Goal: Communication & Community: Ask a question

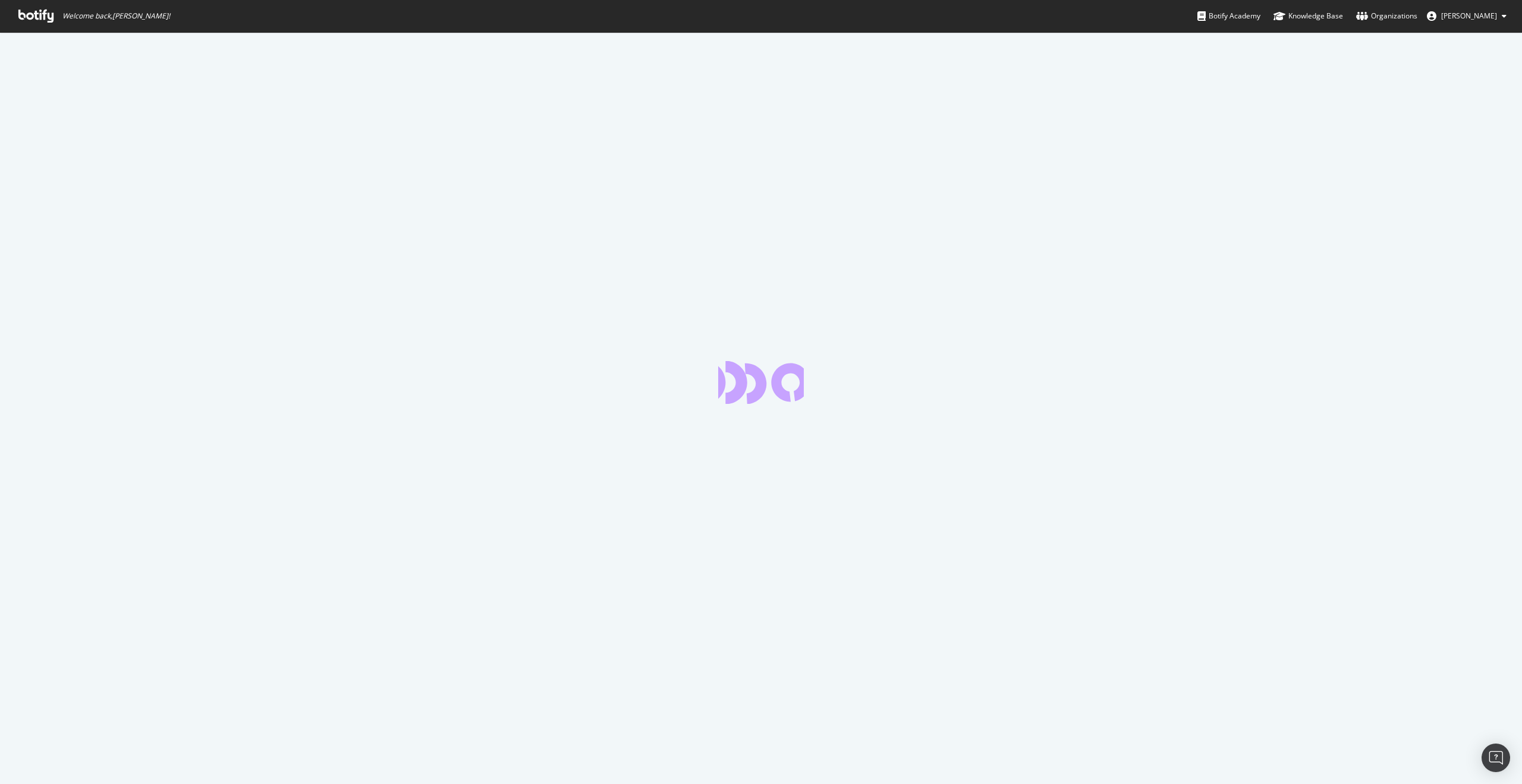
click at [39, 13] on icon at bounding box center [36, 16] width 35 height 13
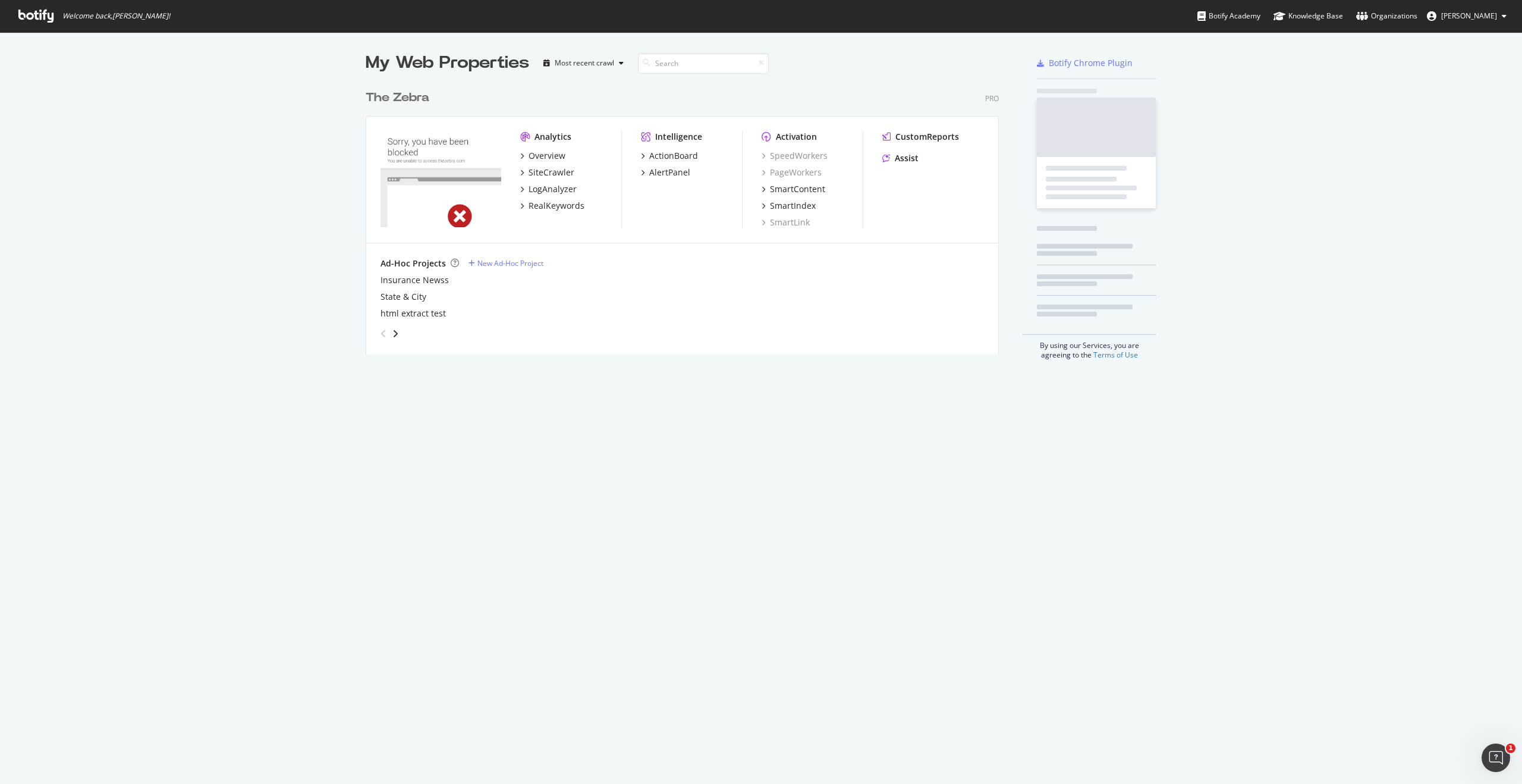
scroll to position [270, 634]
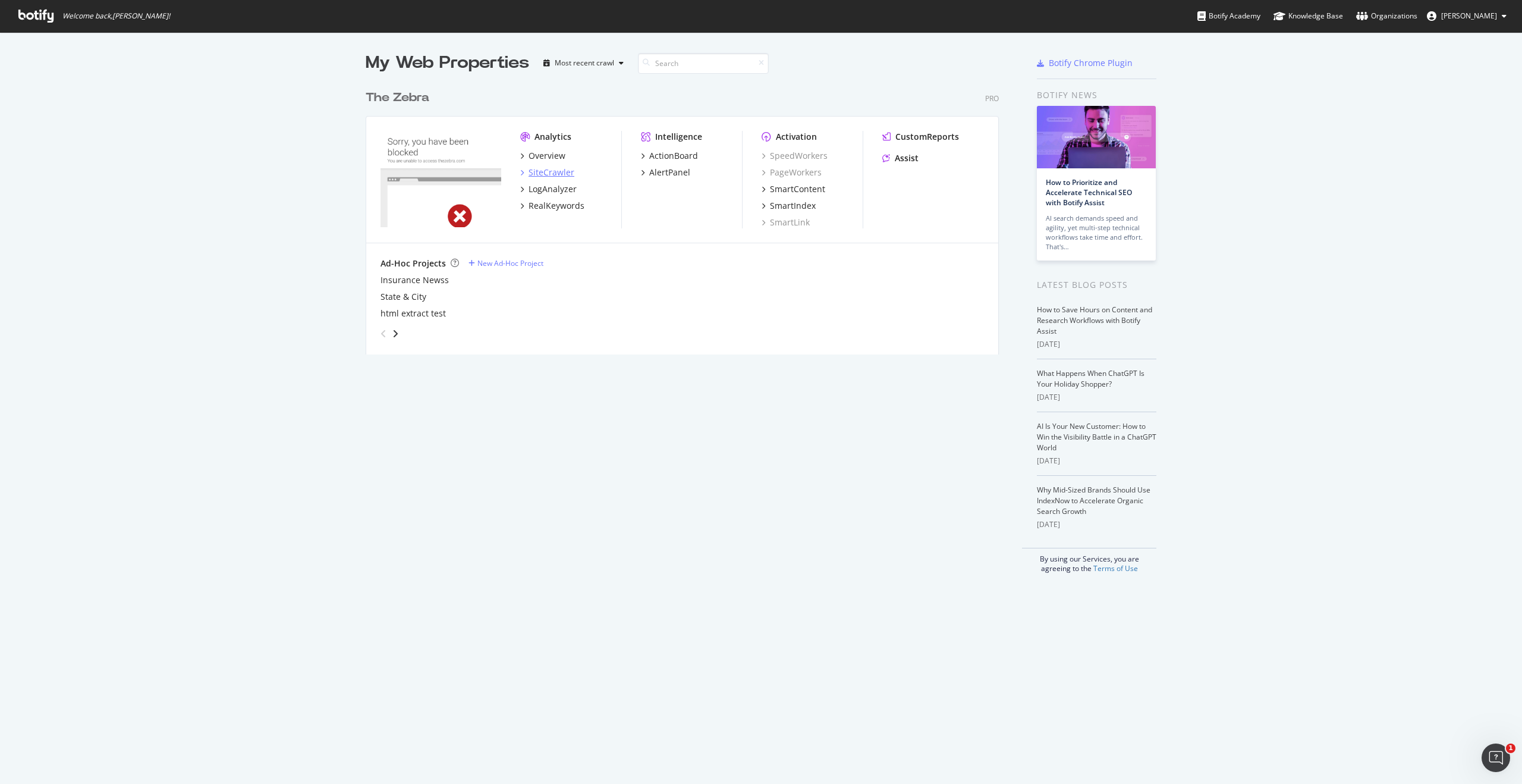
click at [542, 173] on div "SiteCrawler" at bounding box center [552, 173] width 45 height 12
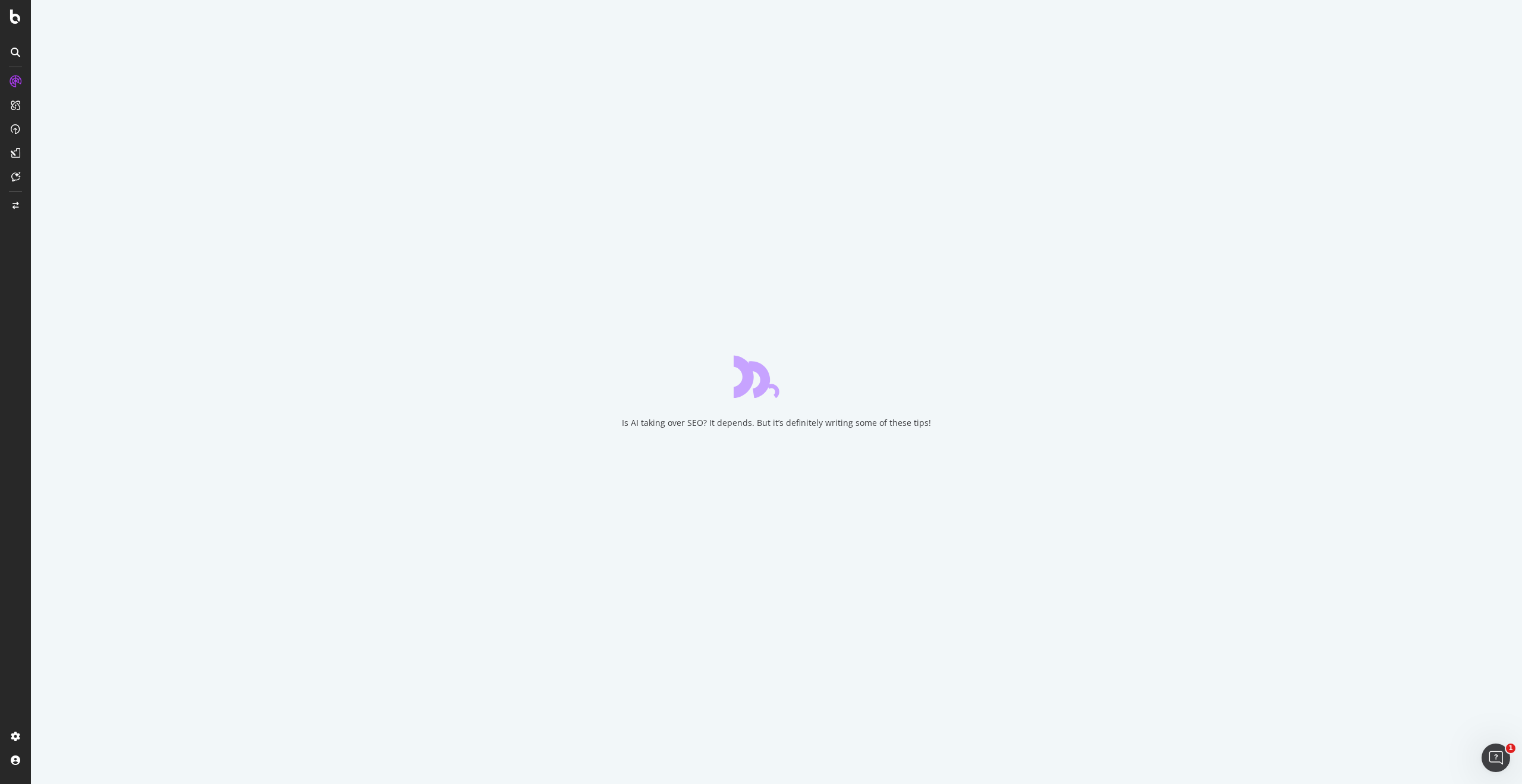
click at [19, 82] on icon at bounding box center [15, 82] width 12 height 12
click at [60, 134] on div "SiteCrawler" at bounding box center [65, 131] width 42 height 12
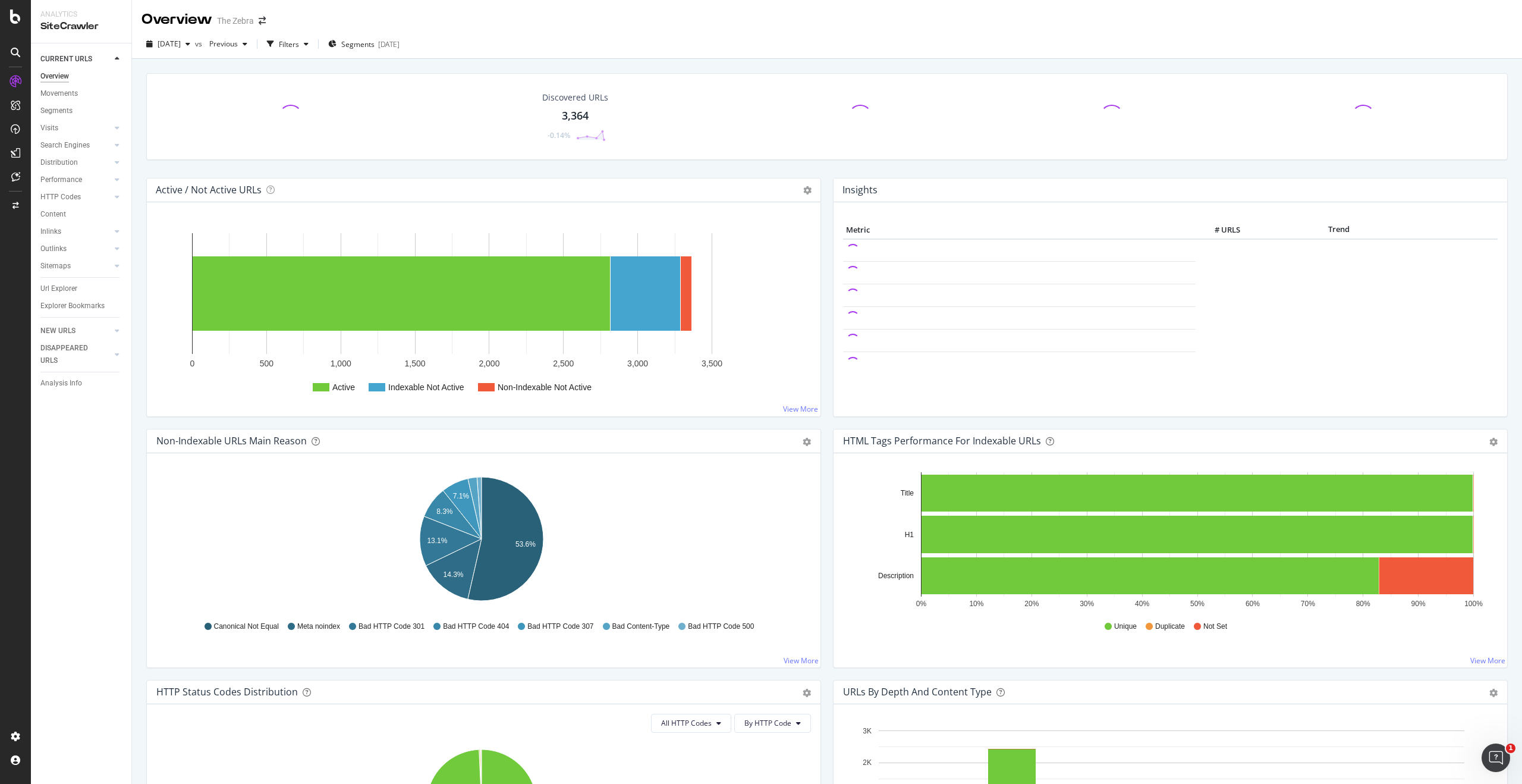
click at [51, 187] on div "Performance" at bounding box center [86, 179] width 91 height 17
click at [57, 197] on div "HTTP Codes" at bounding box center [61, 197] width 40 height 13
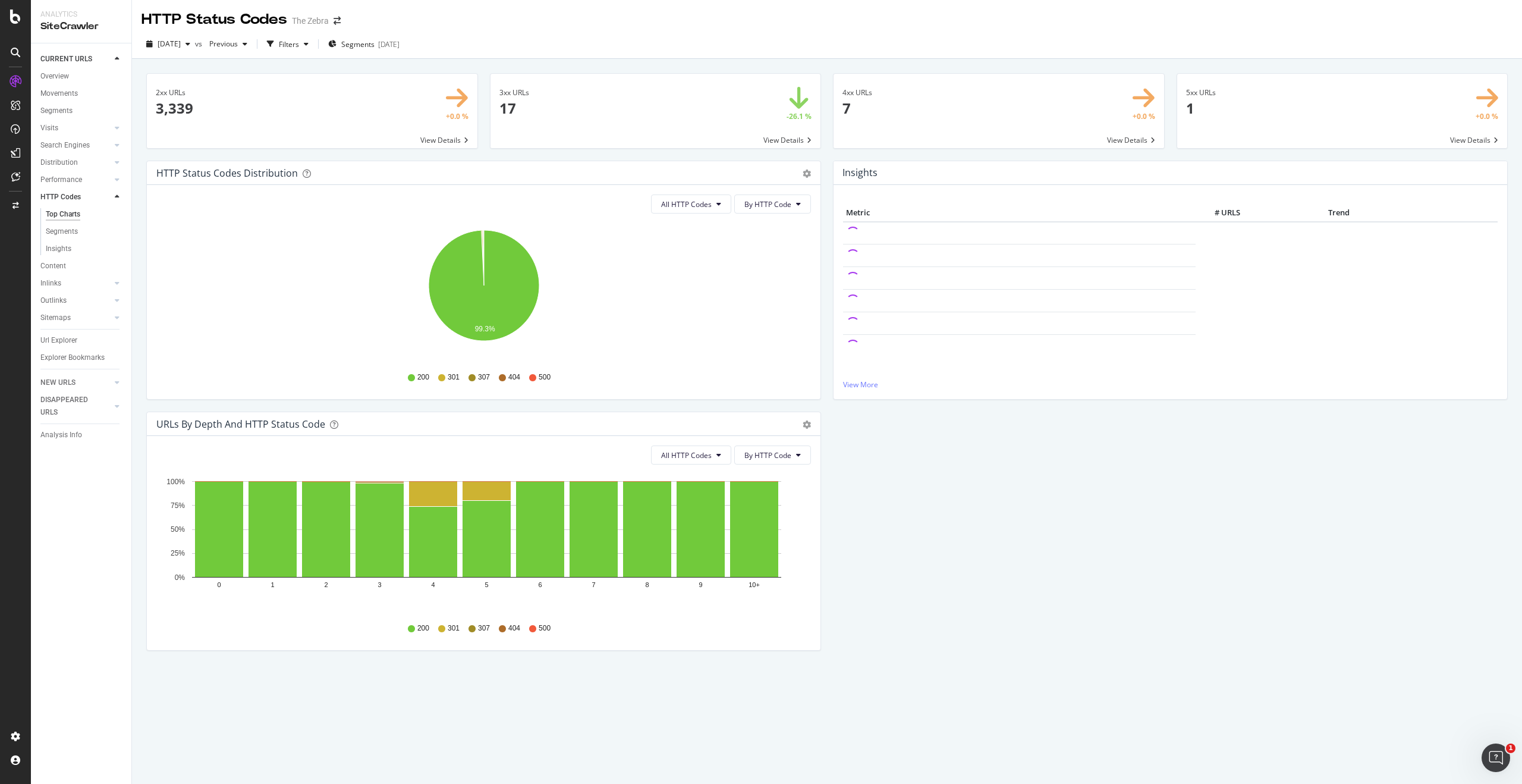
click at [927, 127] on span at bounding box center [999, 111] width 331 height 74
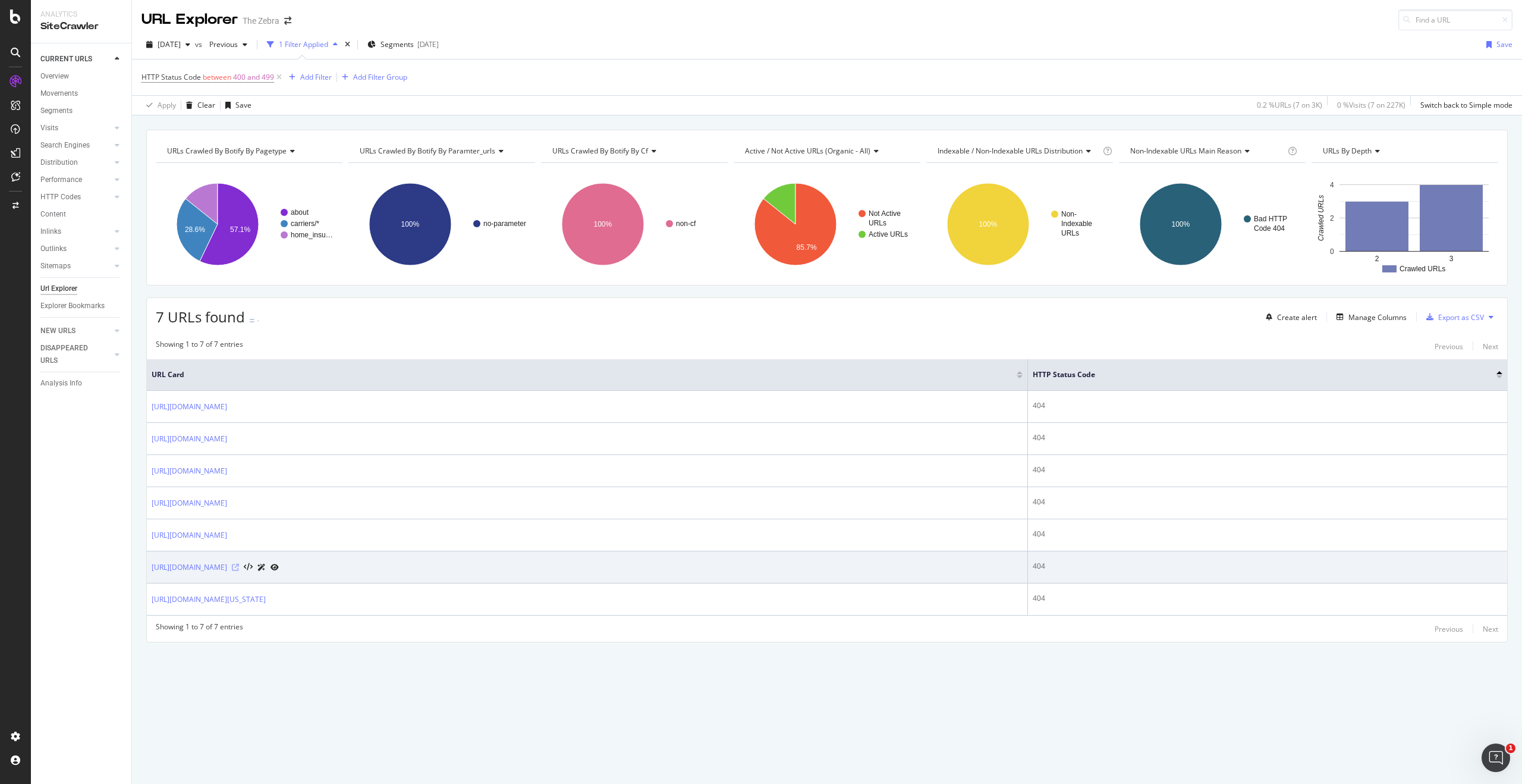
click at [239, 567] on icon at bounding box center [235, 567] width 7 height 7
click at [227, 566] on link "https://www.thezebra.com/about/press/the-zebra-acquires-marble-insurance-manage…" at bounding box center [190, 568] width 76 height 12
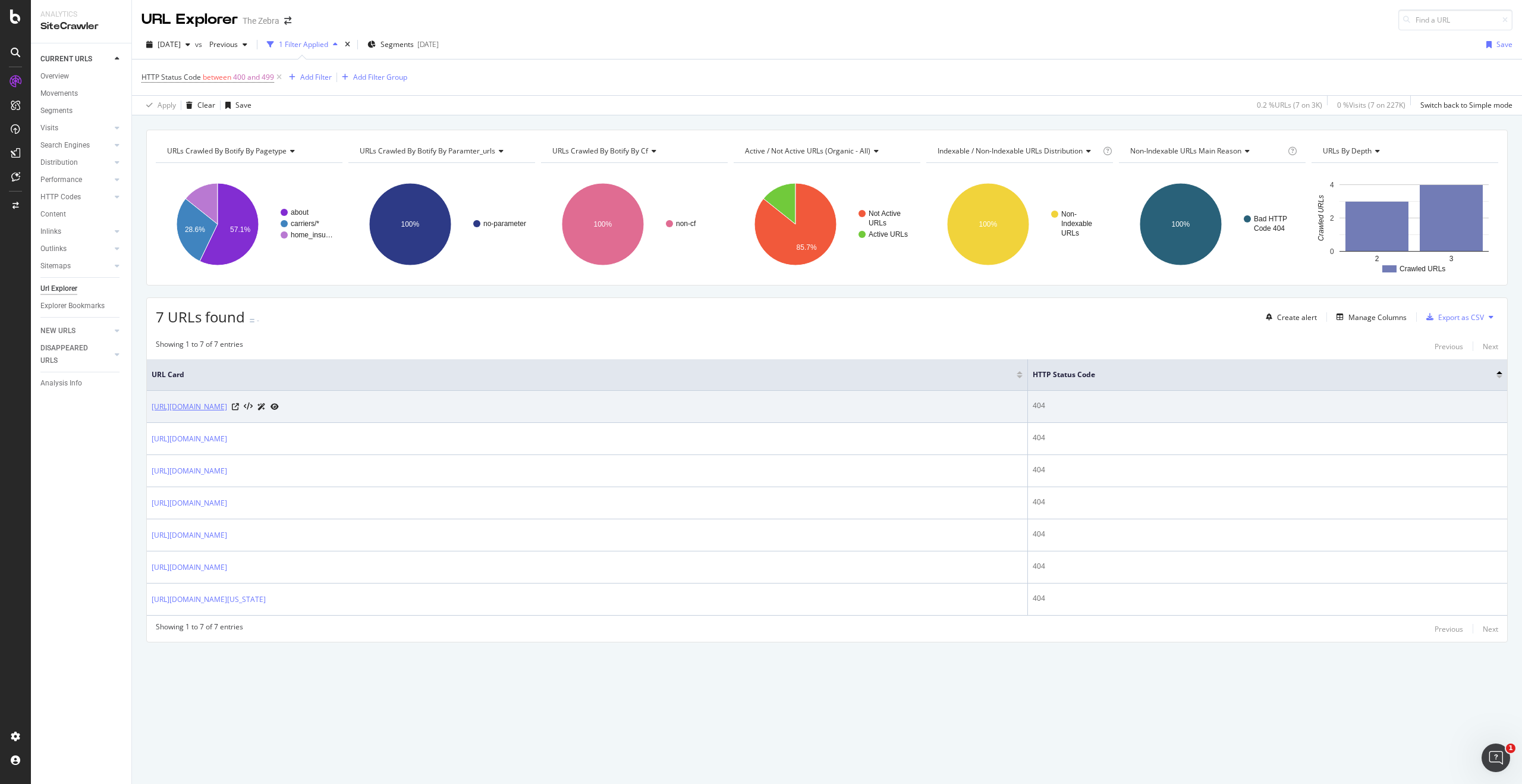
click at [227, 406] on link "https://www.thezebra.com/about/press/study-despite-proven-security-benefits-saf…" at bounding box center [190, 407] width 76 height 12
click at [227, 405] on link "https://www.thezebra.com/about/press/study-despite-proven-security-benefits-saf…" at bounding box center [190, 407] width 76 height 12
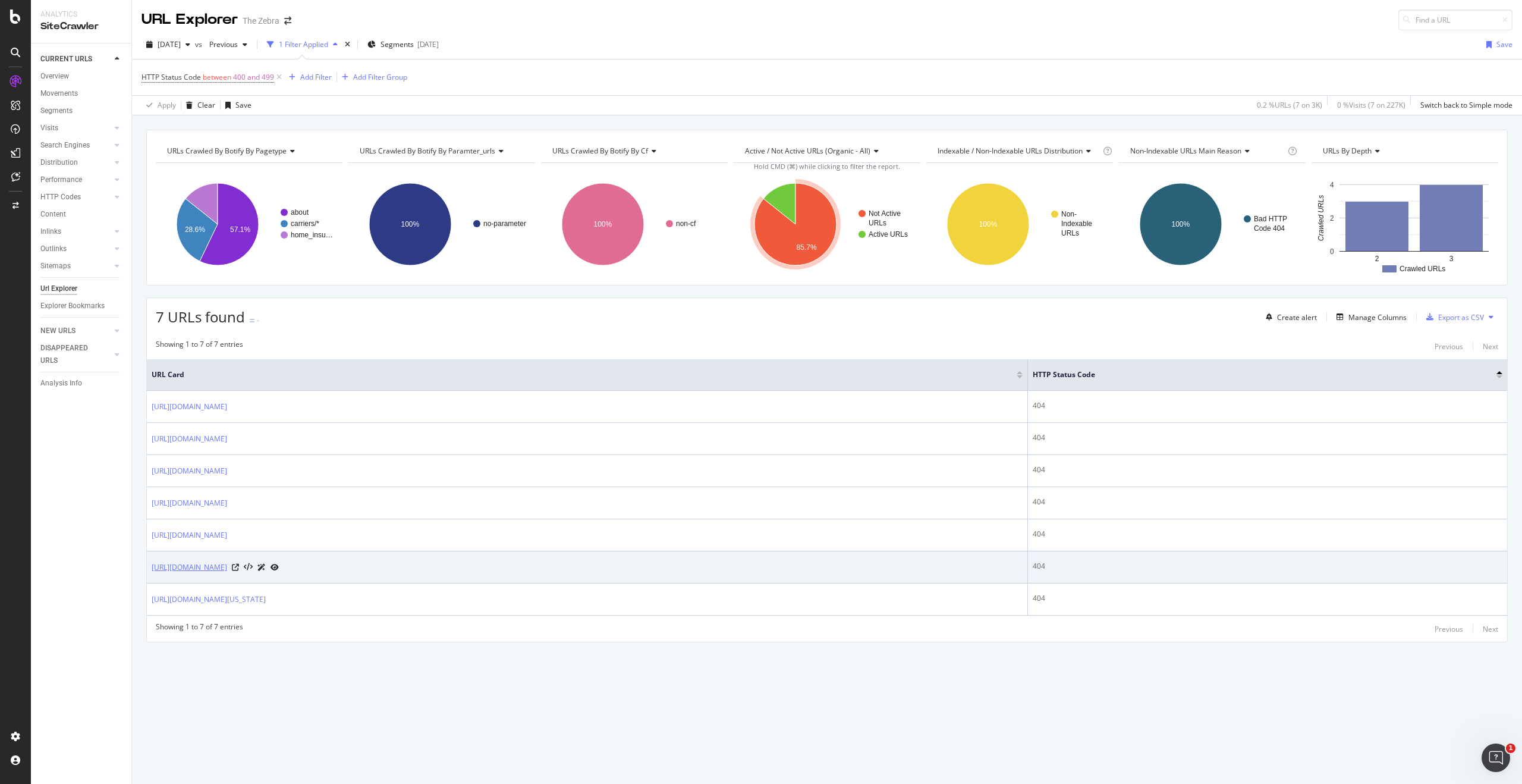
click at [227, 572] on link "https://www.thezebra.com/about/press/the-zebra-acquires-marble-insurance-manage…" at bounding box center [190, 568] width 76 height 12
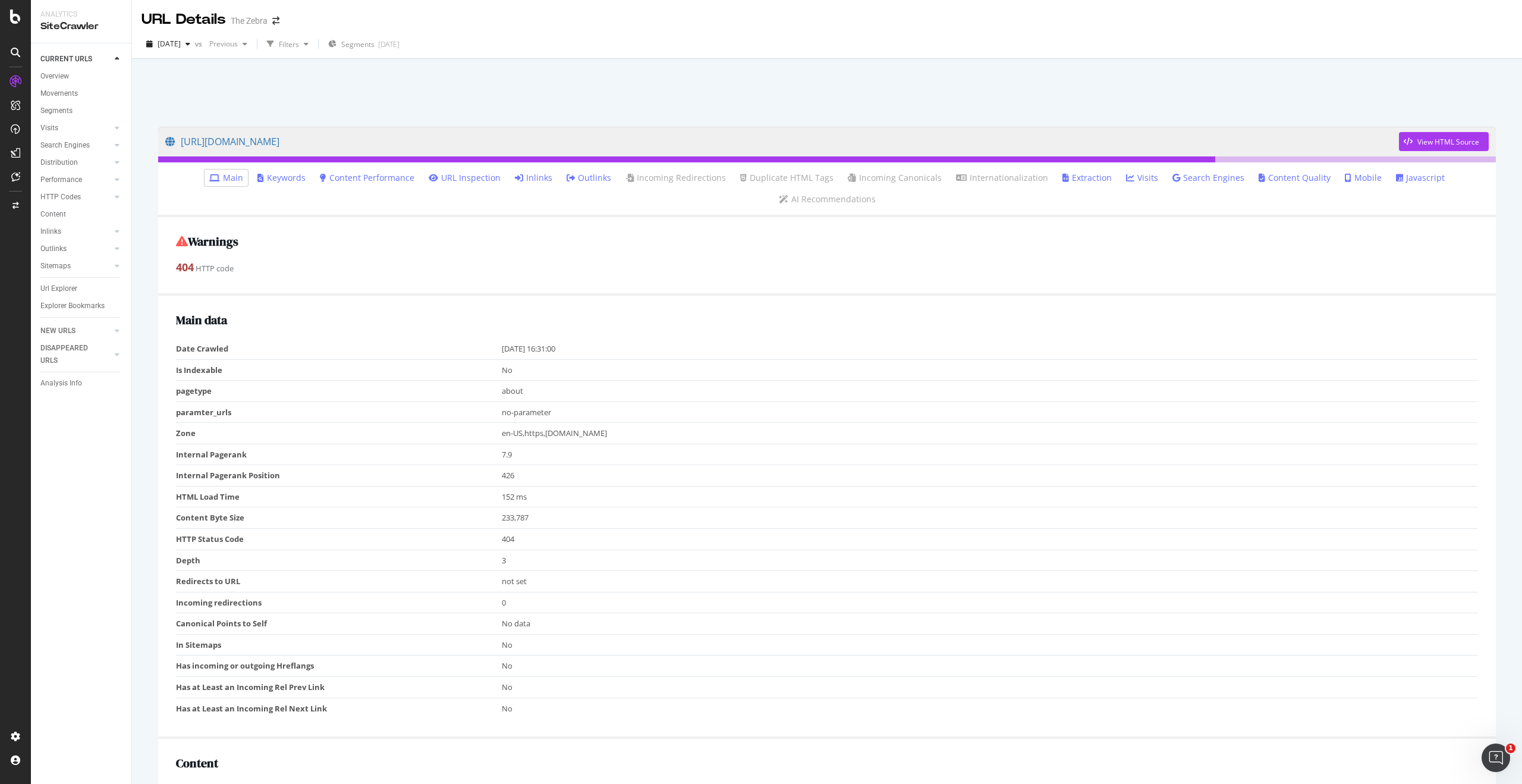
click at [533, 185] on li "Inlinks" at bounding box center [534, 178] width 47 height 17
click at [534, 178] on link "Inlinks" at bounding box center [533, 178] width 37 height 12
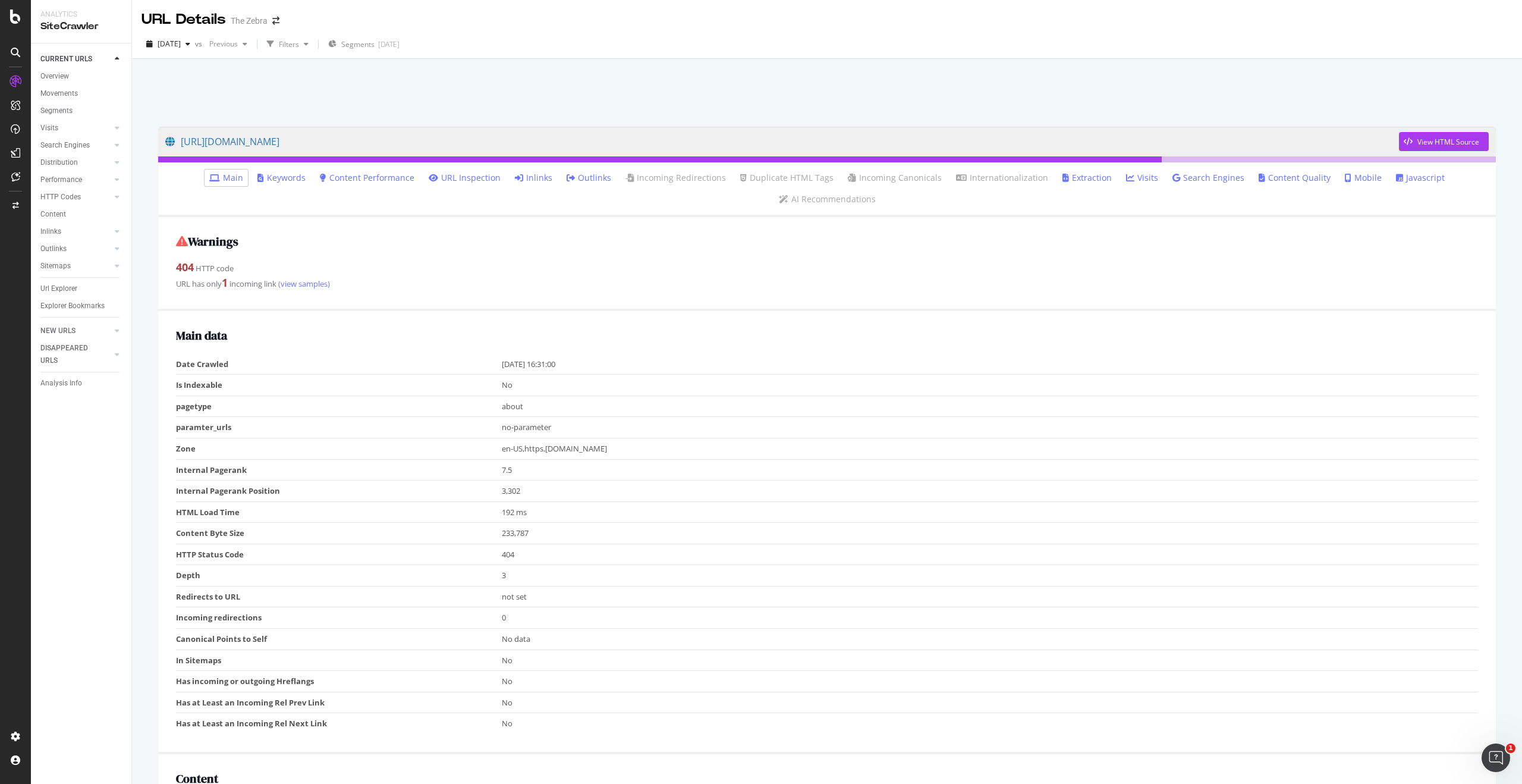
click at [537, 178] on link "Inlinks" at bounding box center [533, 178] width 37 height 12
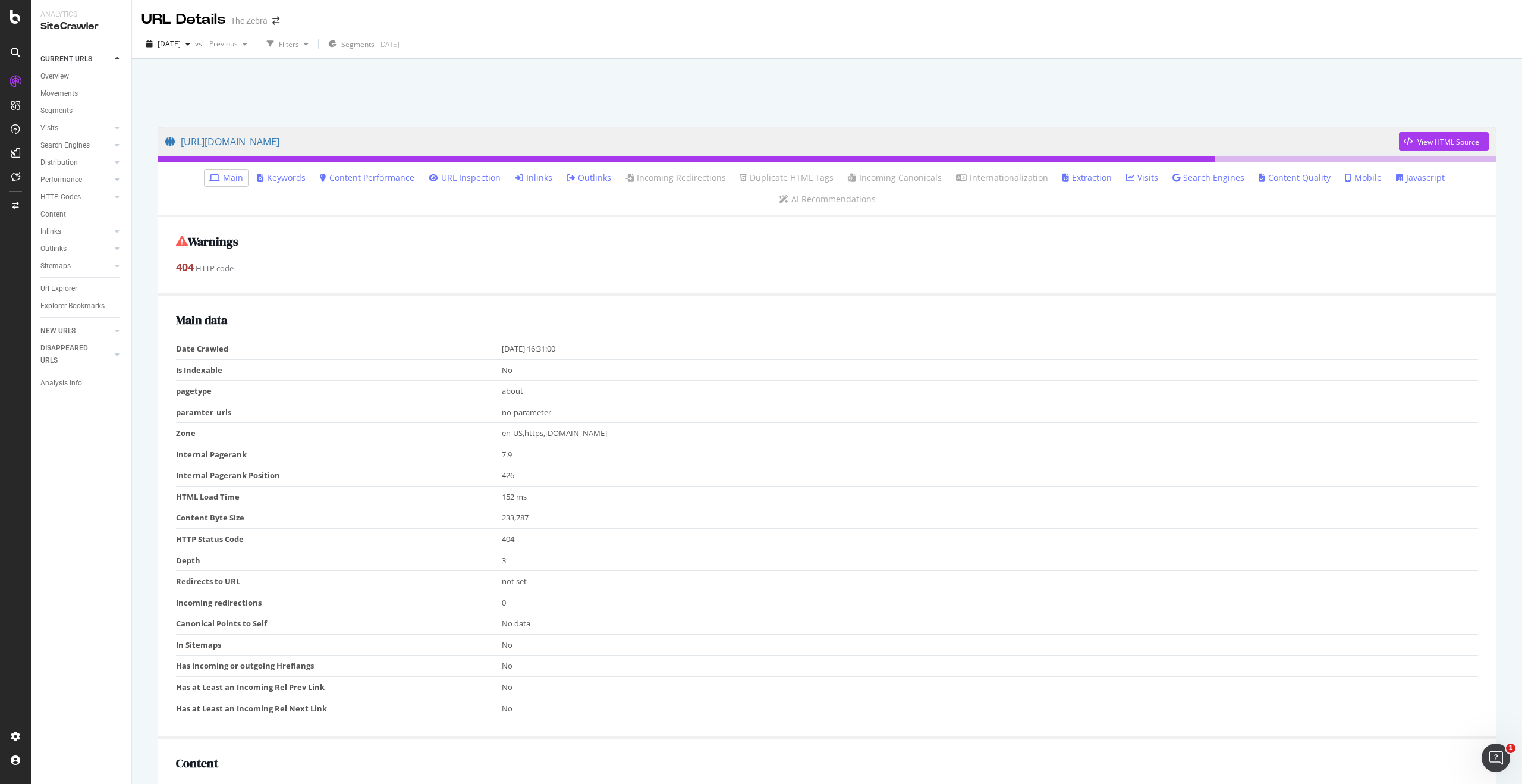
click at [540, 177] on link "Inlinks" at bounding box center [533, 178] width 37 height 12
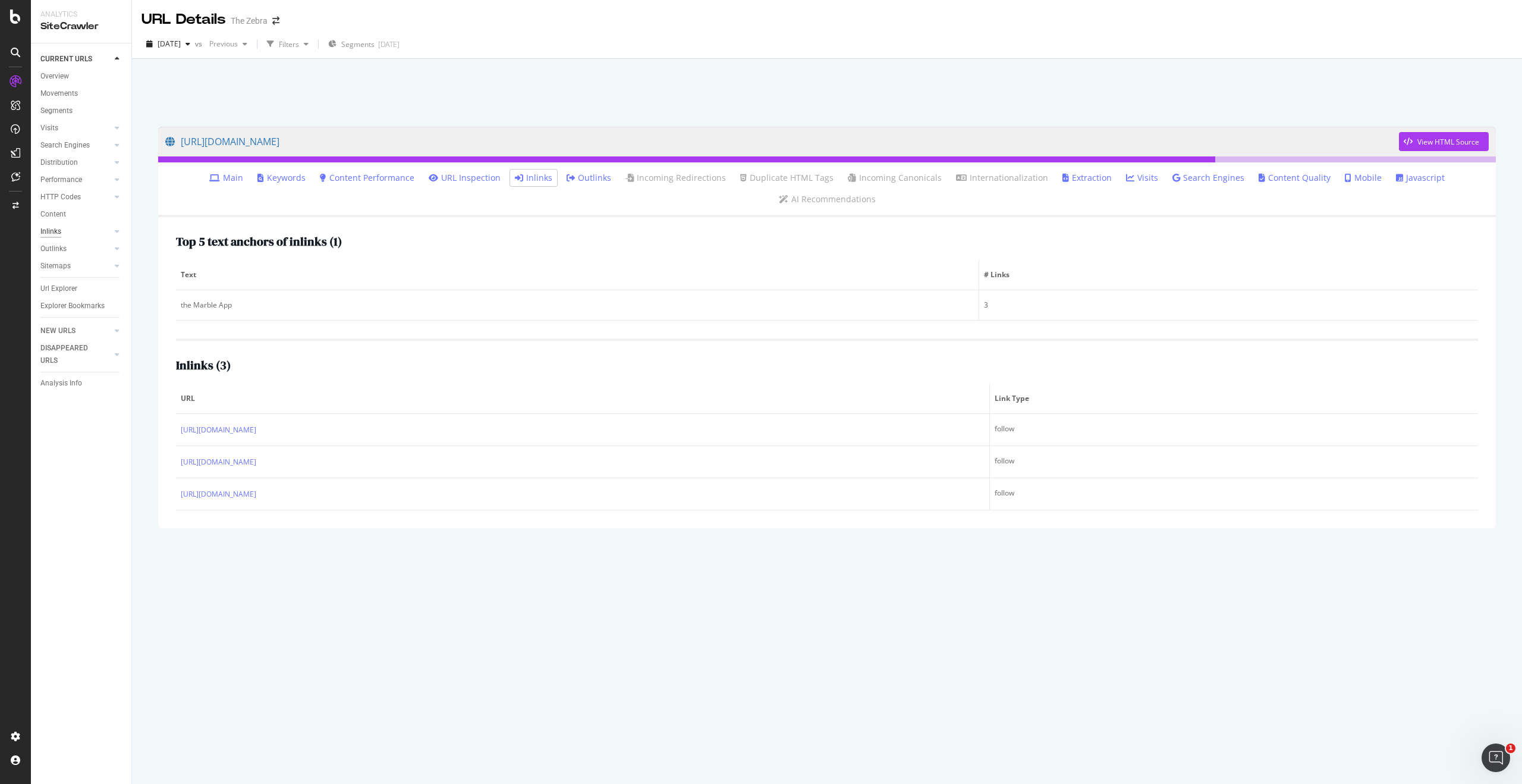
click at [54, 227] on div "Inlinks" at bounding box center [51, 232] width 21 height 13
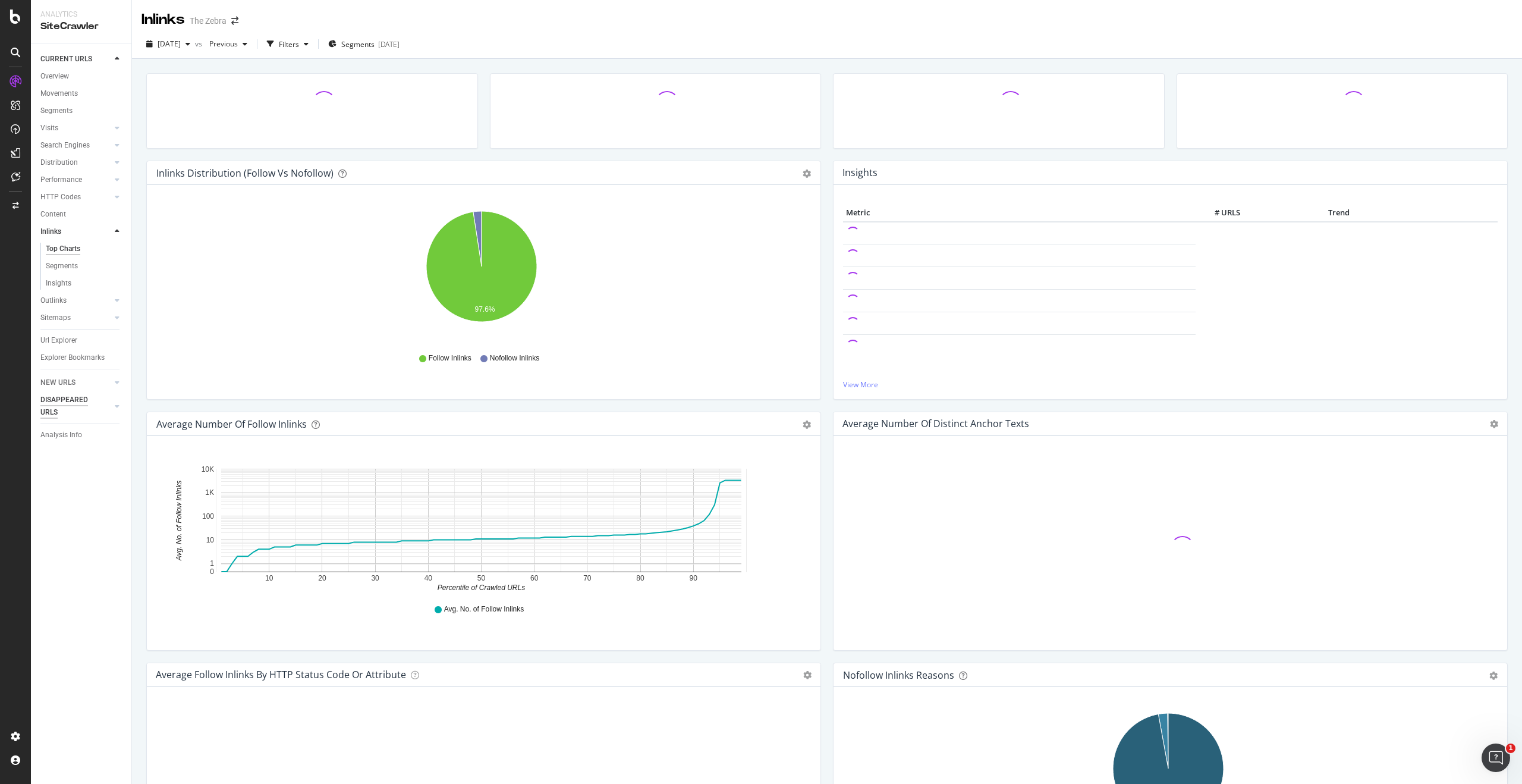
click at [68, 340] on div "Url Explorer" at bounding box center [59, 340] width 37 height 13
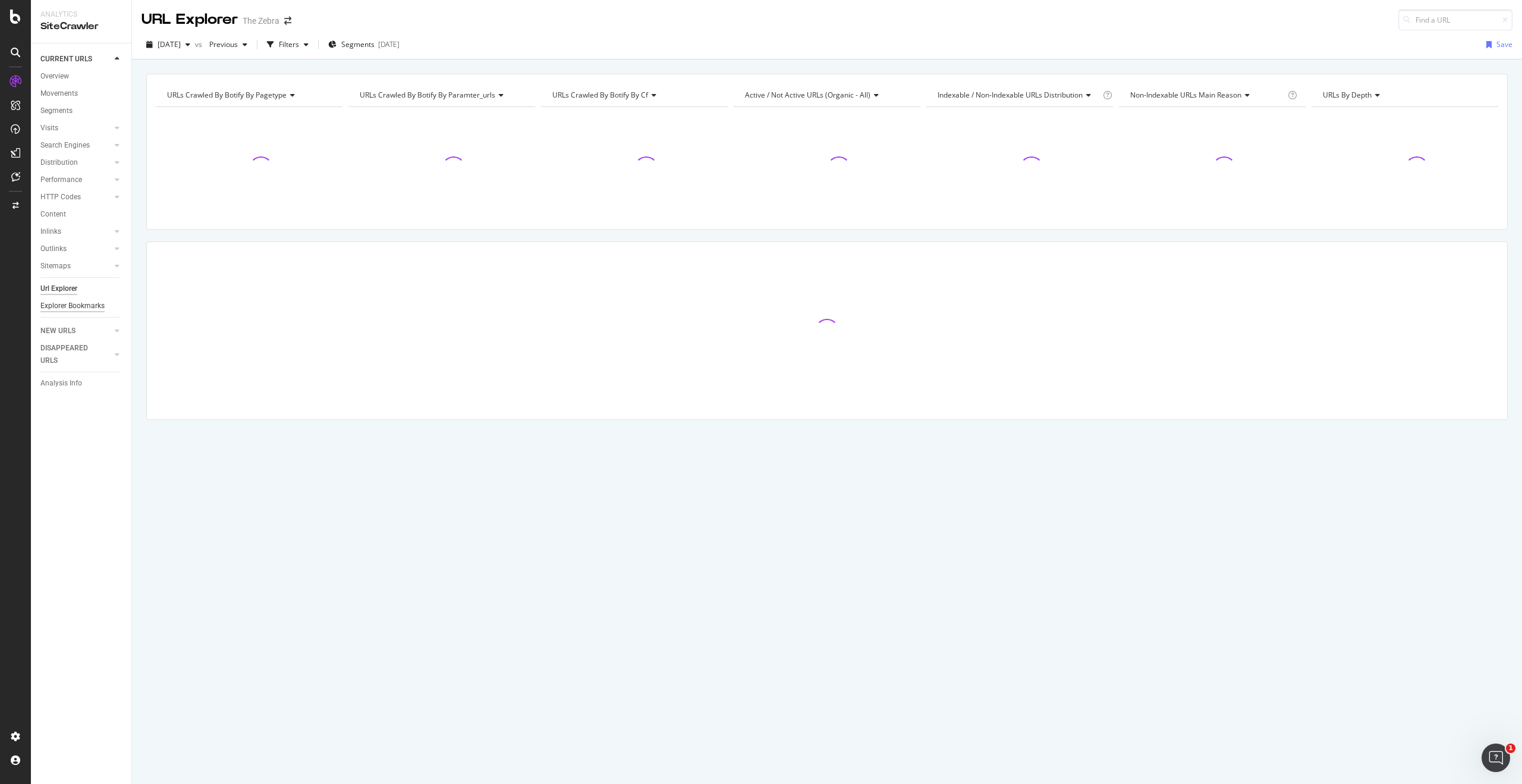
click at [61, 307] on div "Explorer Bookmarks" at bounding box center [72, 306] width 64 height 13
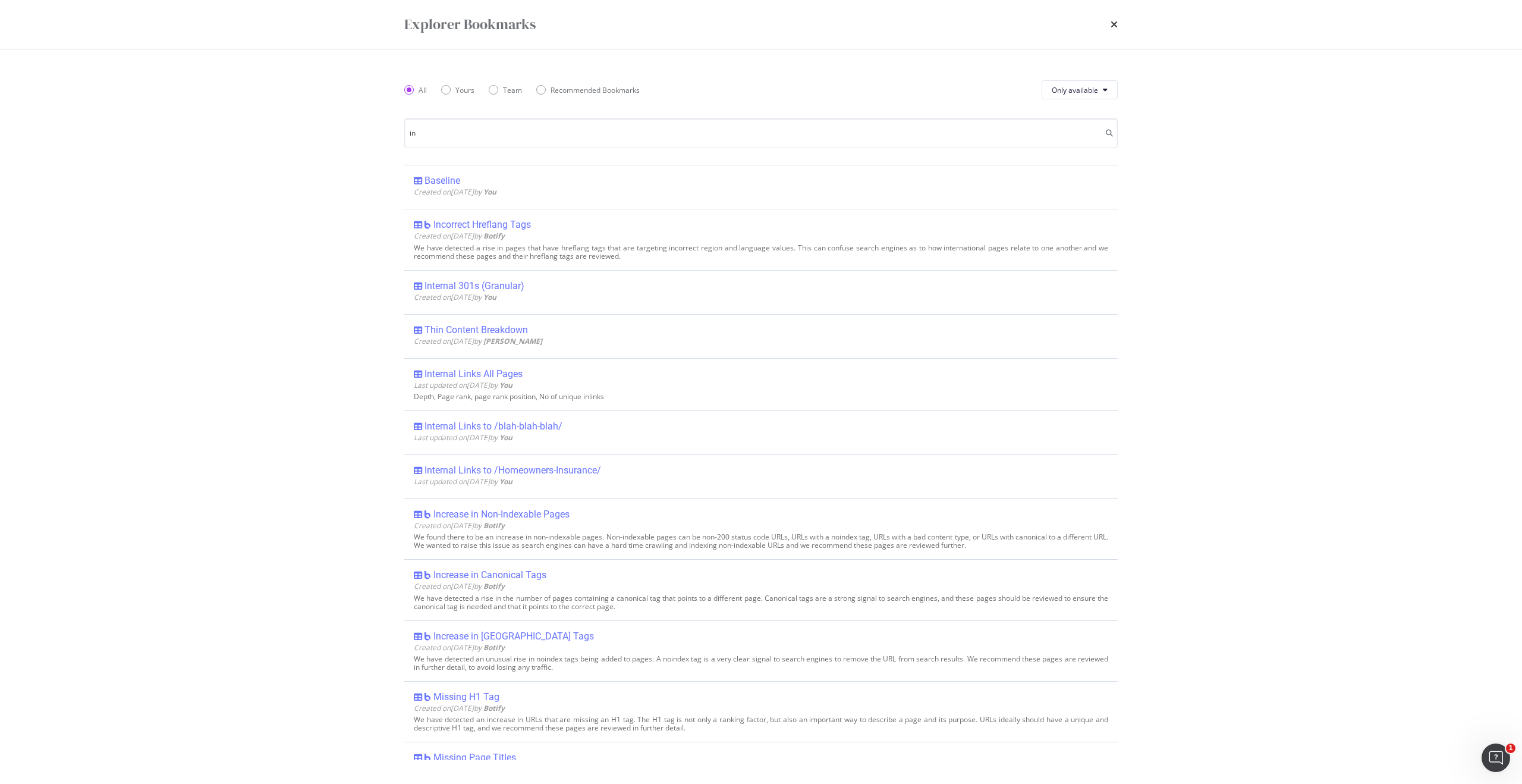
type input "i"
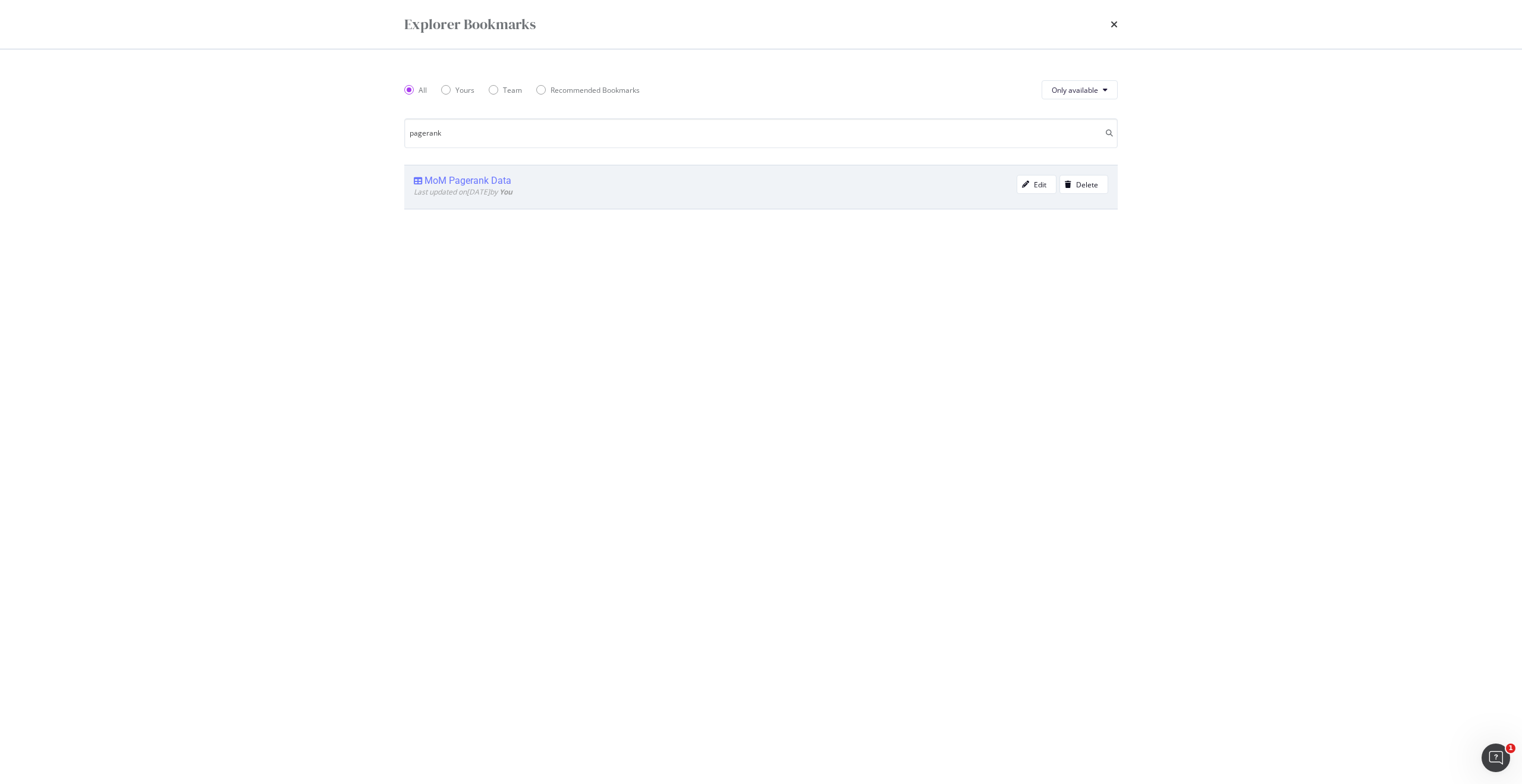
type input "pagerank"
click at [476, 184] on div "MoM Pagerank Data" at bounding box center [467, 181] width 87 height 12
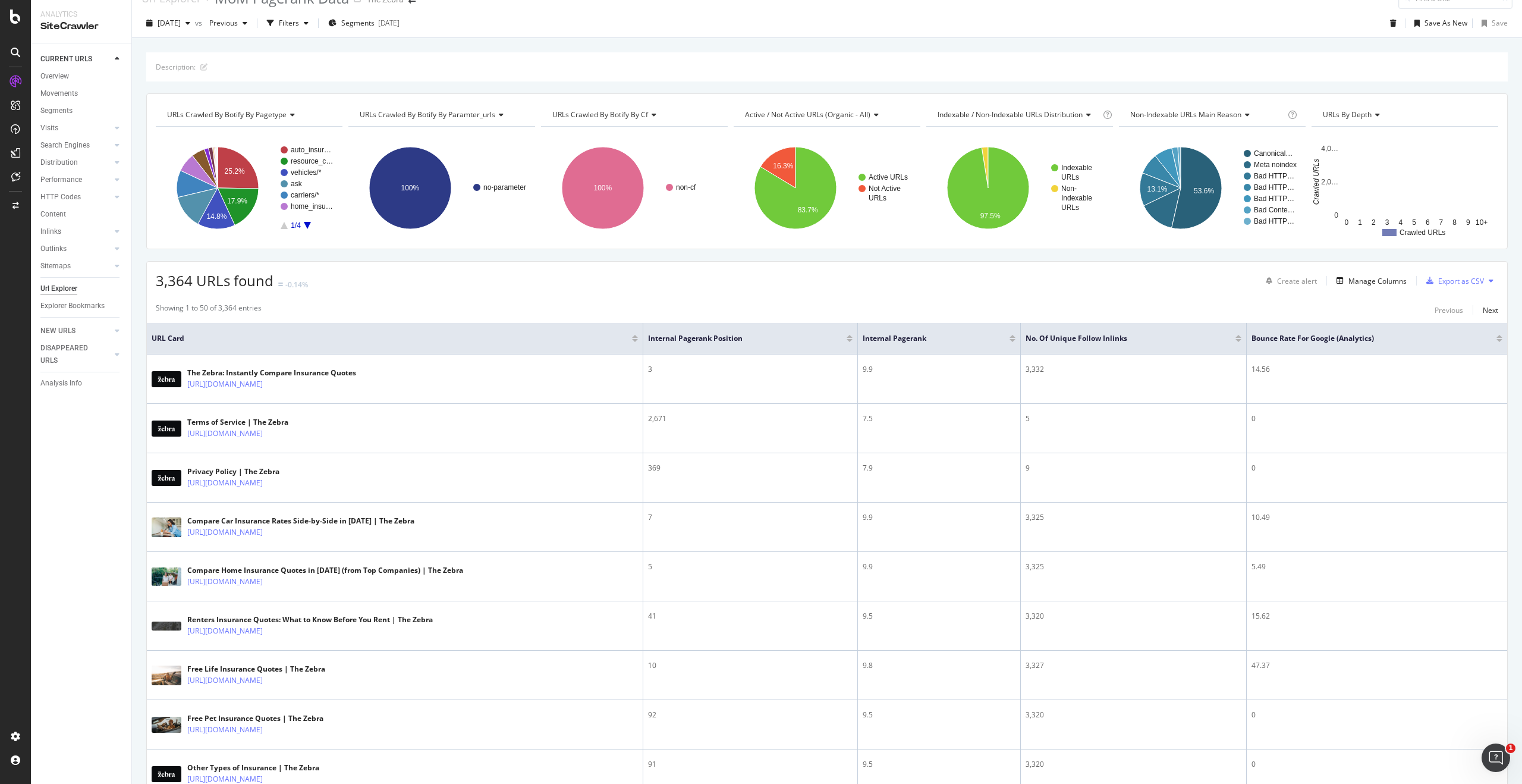
scroll to position [29, 0]
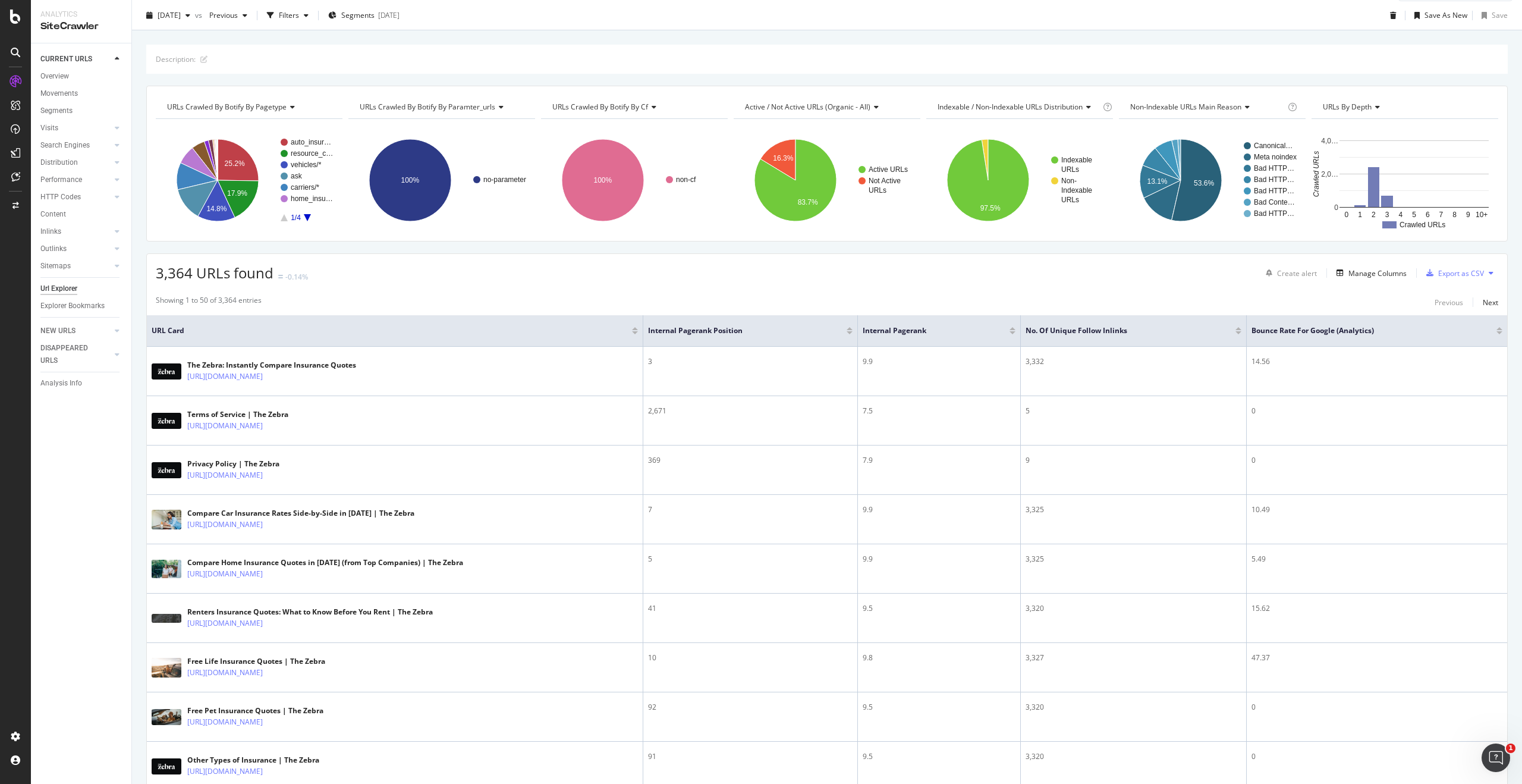
click at [846, 328] on div at bounding box center [849, 328] width 6 height 3
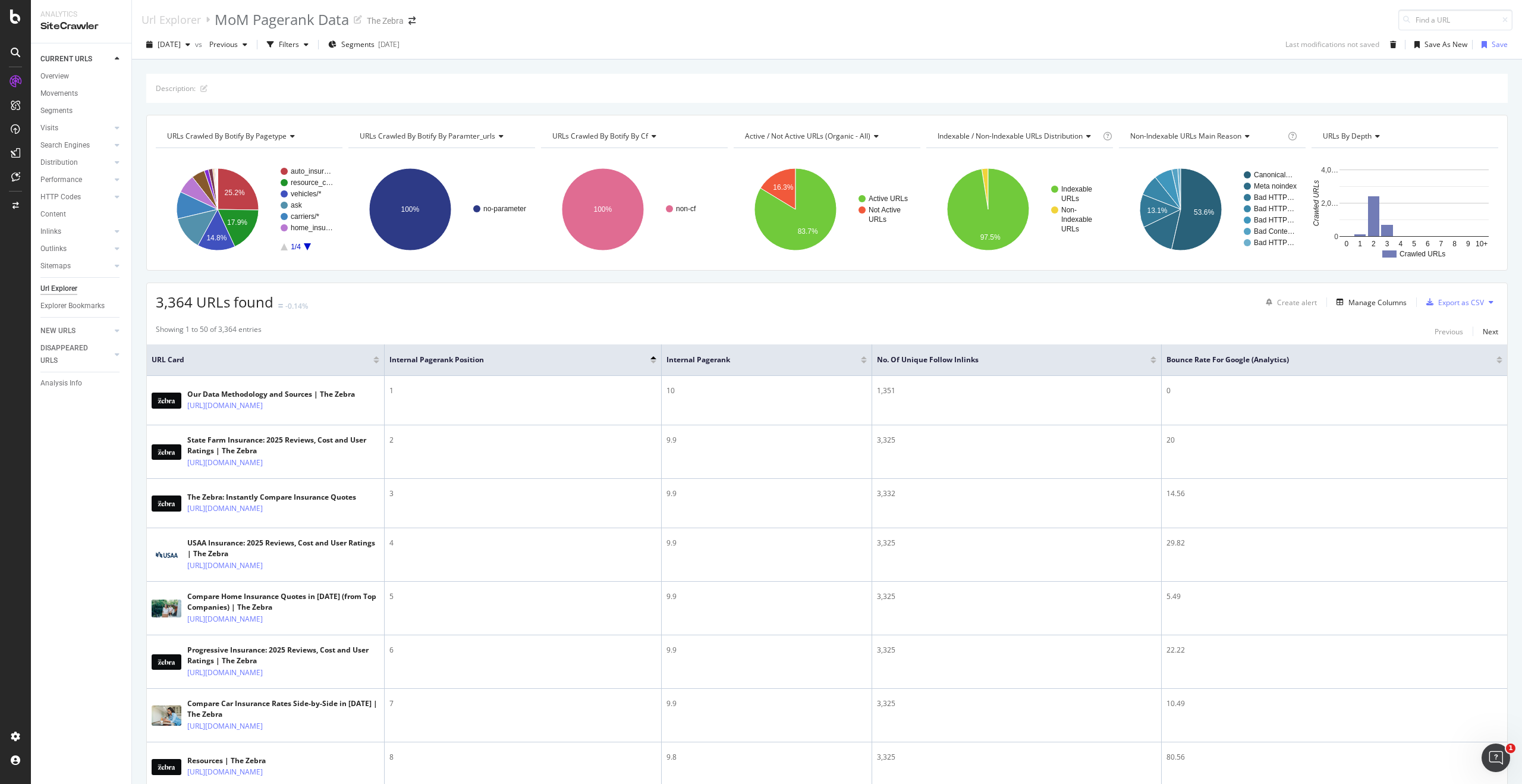
click at [1154, 357] on div at bounding box center [1153, 358] width 6 height 3
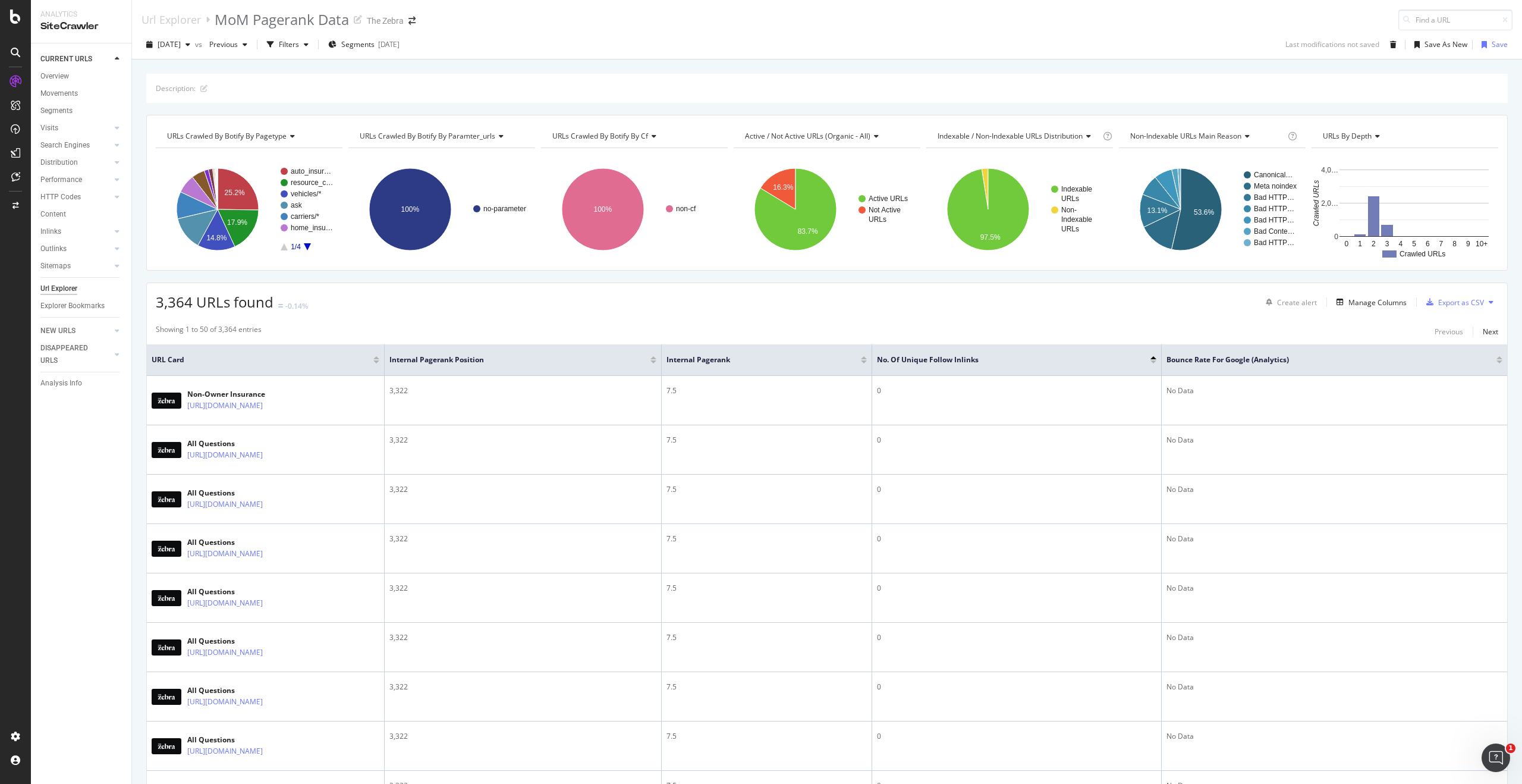
click at [1156, 365] on div "No. of Unique Follow Inlinks" at bounding box center [1017, 360] width 280 height 12
click at [1154, 362] on div at bounding box center [1153, 362] width 6 height 3
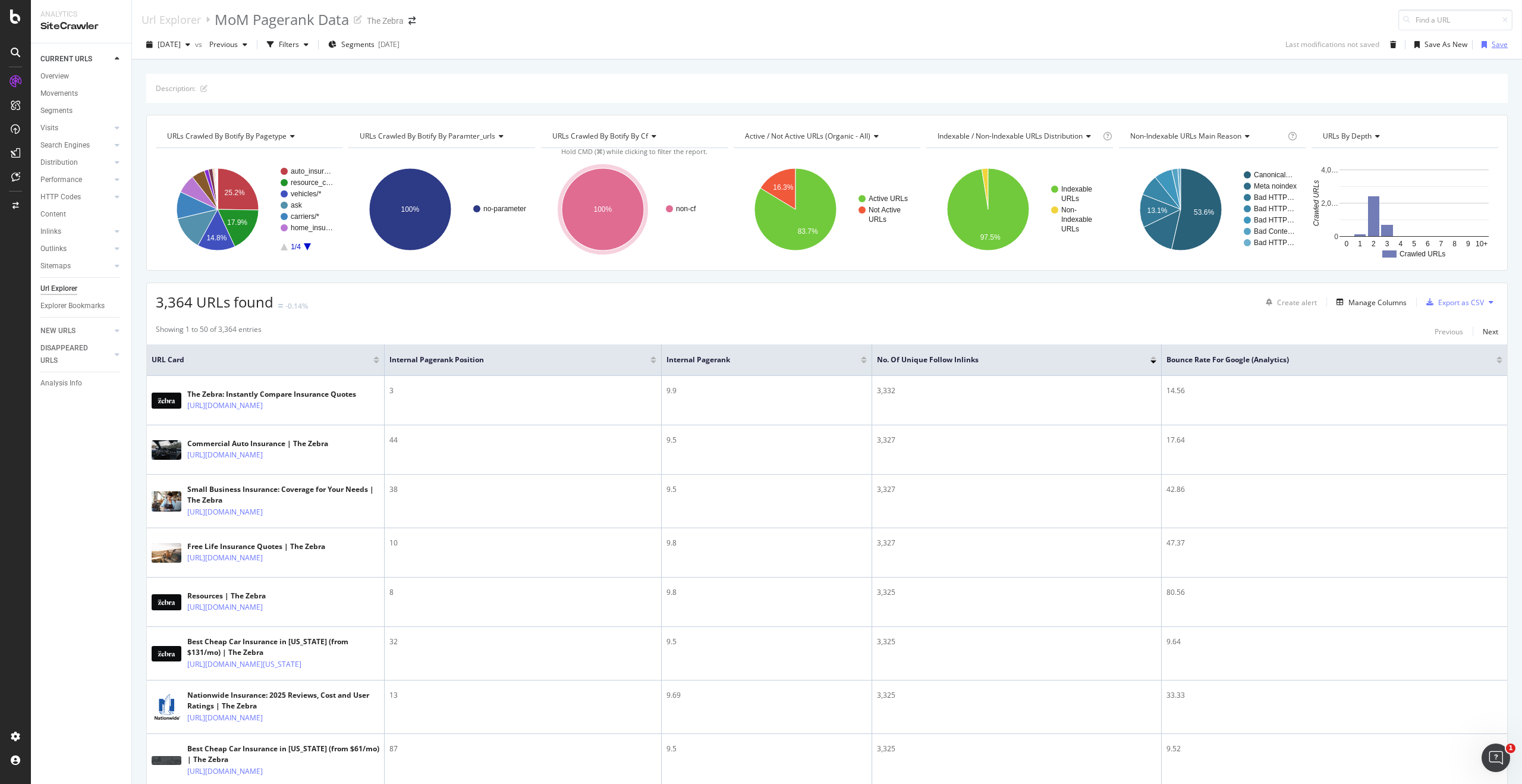
click at [1492, 44] on div "Save" at bounding box center [1499, 45] width 16 height 10
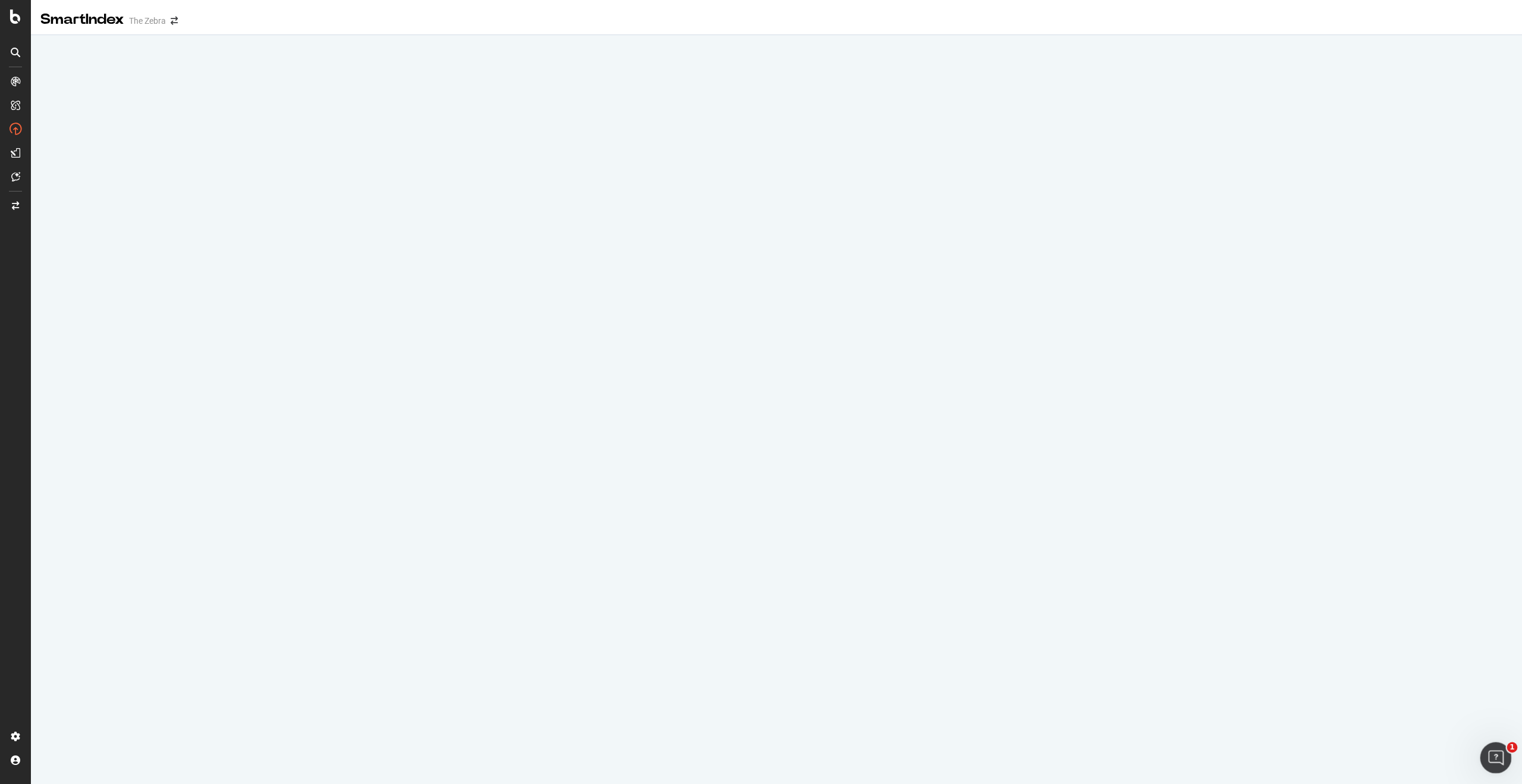
click at [1496, 754] on icon "Open Intercom Messenger" at bounding box center [1494, 755] width 19 height 19
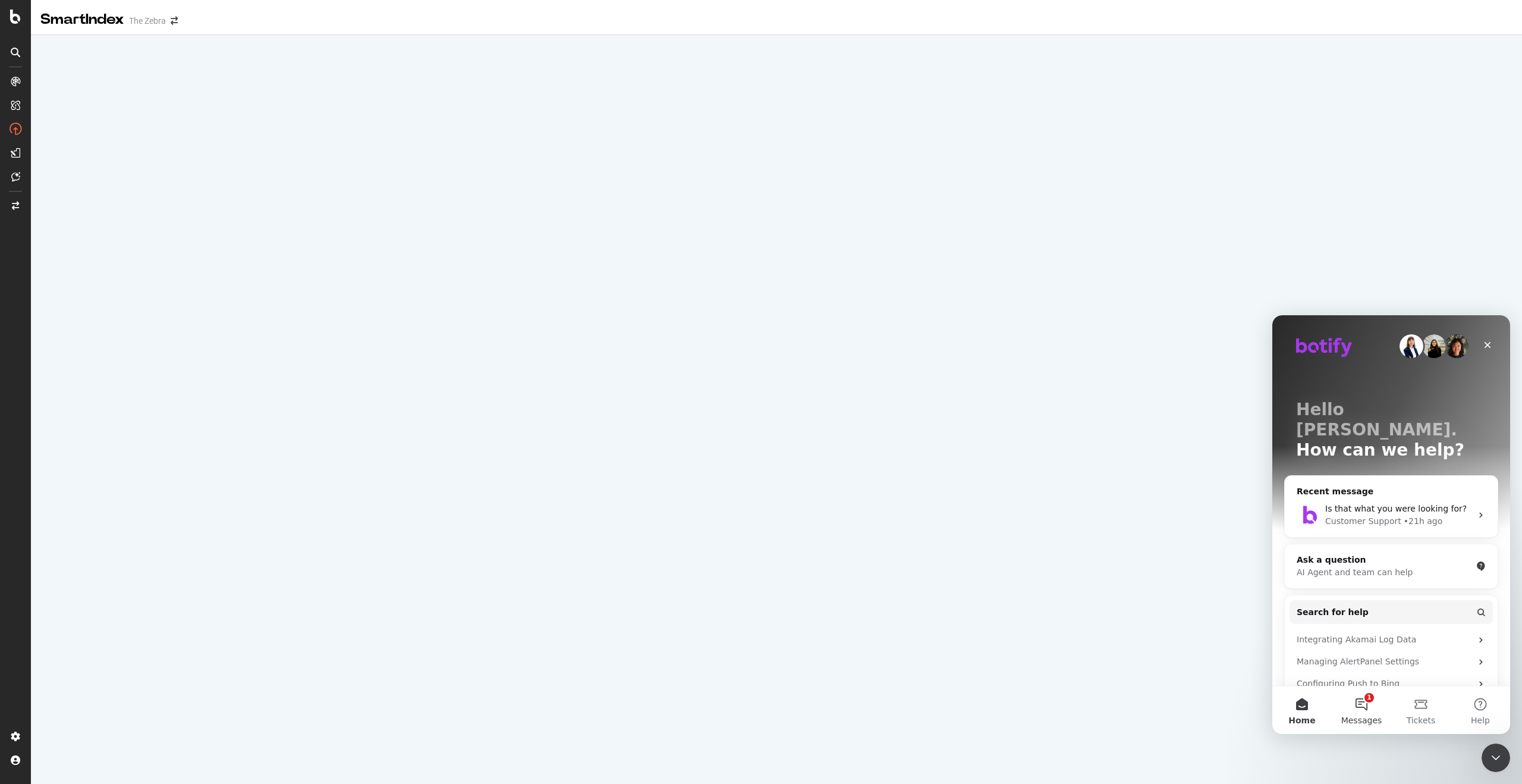
click at [1375, 703] on button "1 Messages" at bounding box center [1362, 710] width 60 height 47
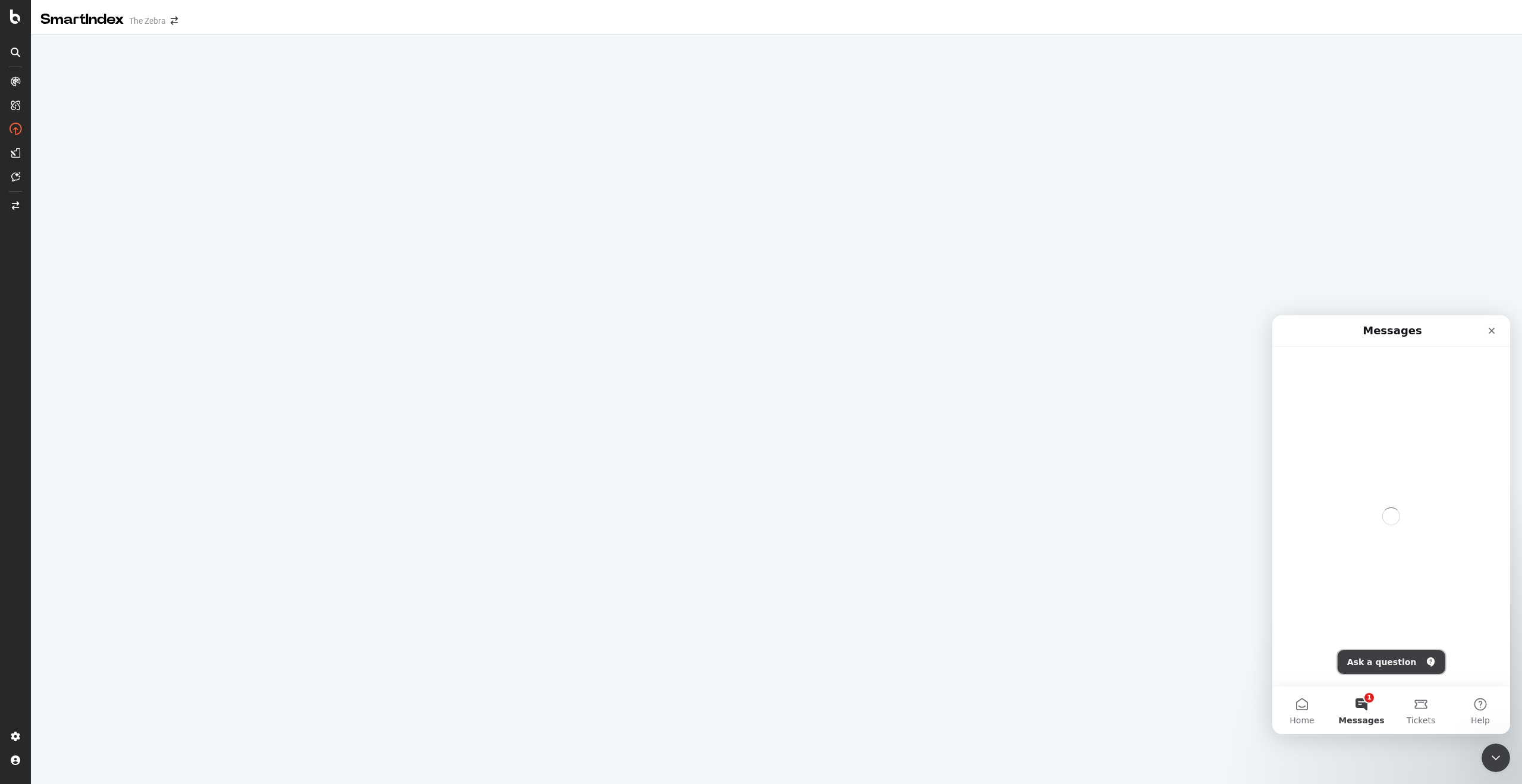
click at [1380, 664] on button "Ask a question" at bounding box center [1392, 662] width 108 height 24
type textarea "best control group size for push to bing"
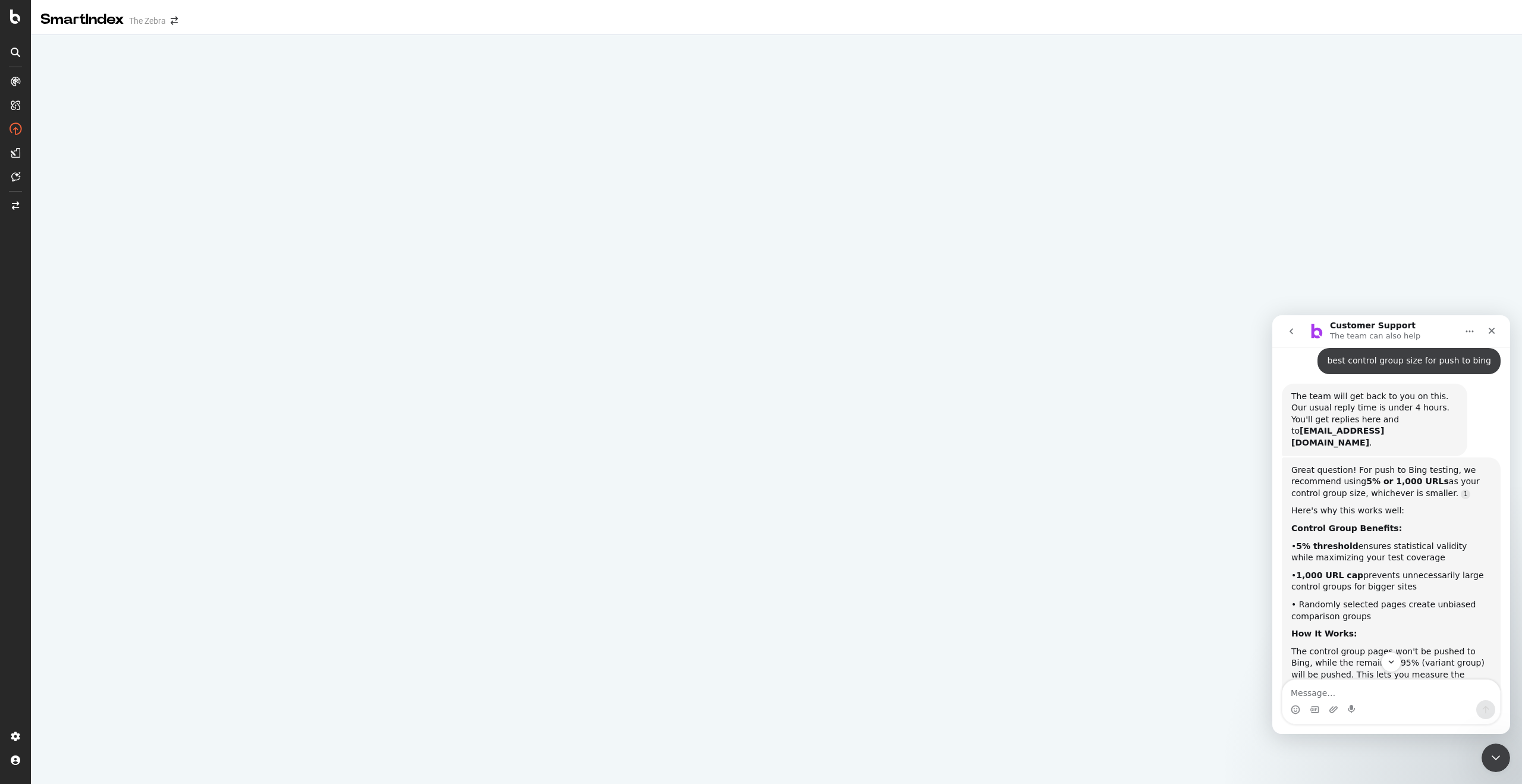
scroll to position [56, 0]
click at [1307, 693] on textarea "Message…" at bounding box center [1391, 690] width 217 height 20
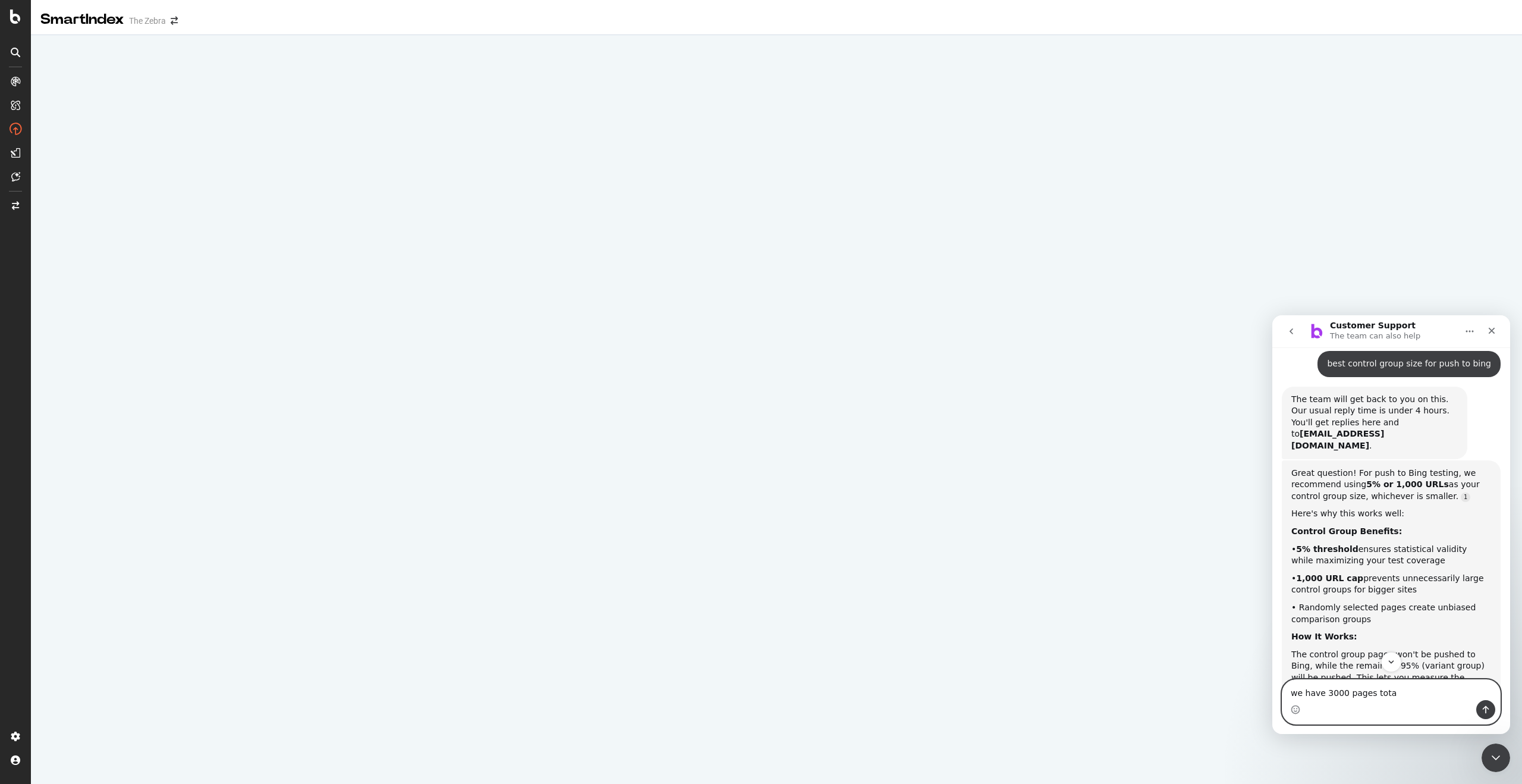
type textarea "we have 3000 pages total"
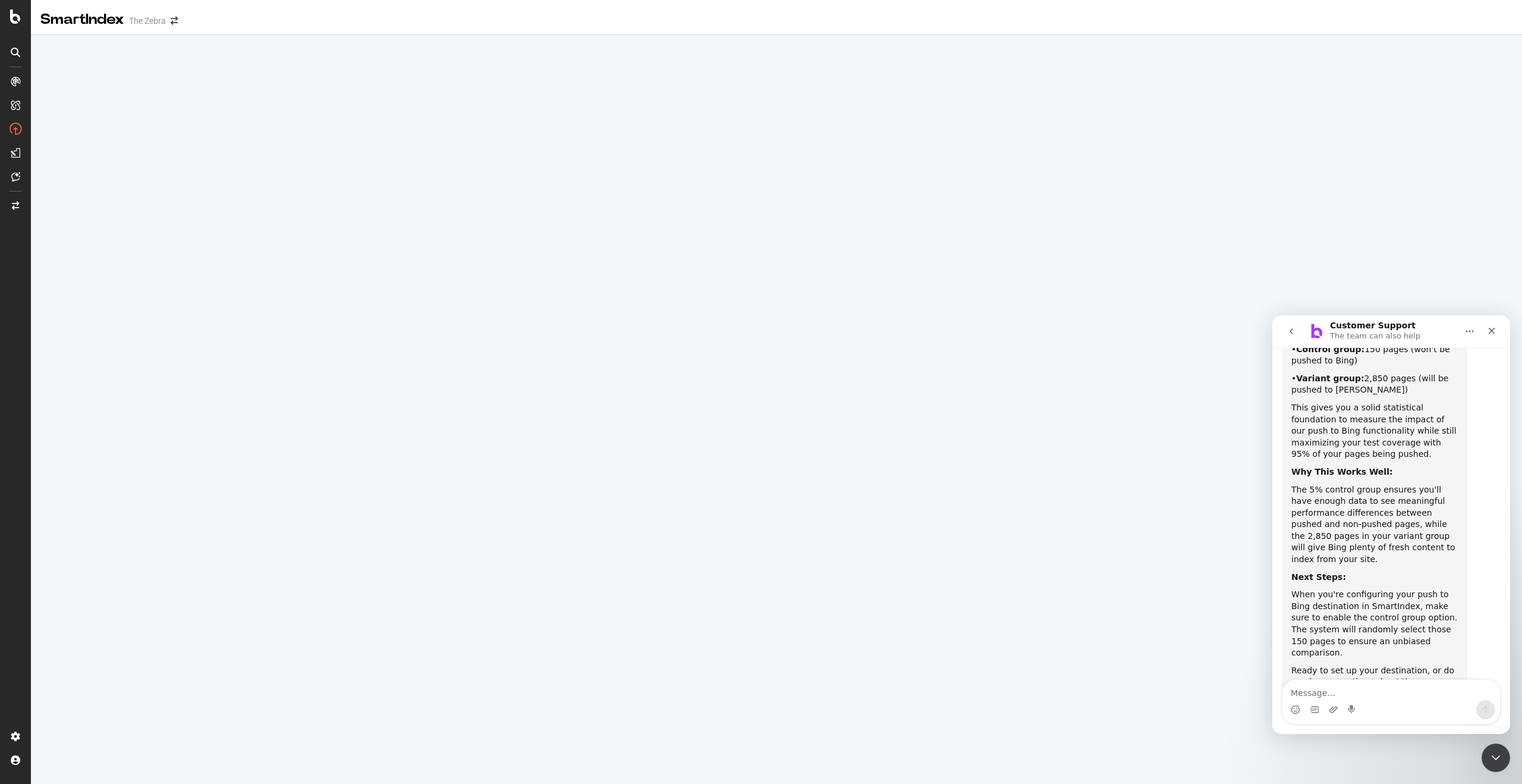
scroll to position [673, 0]
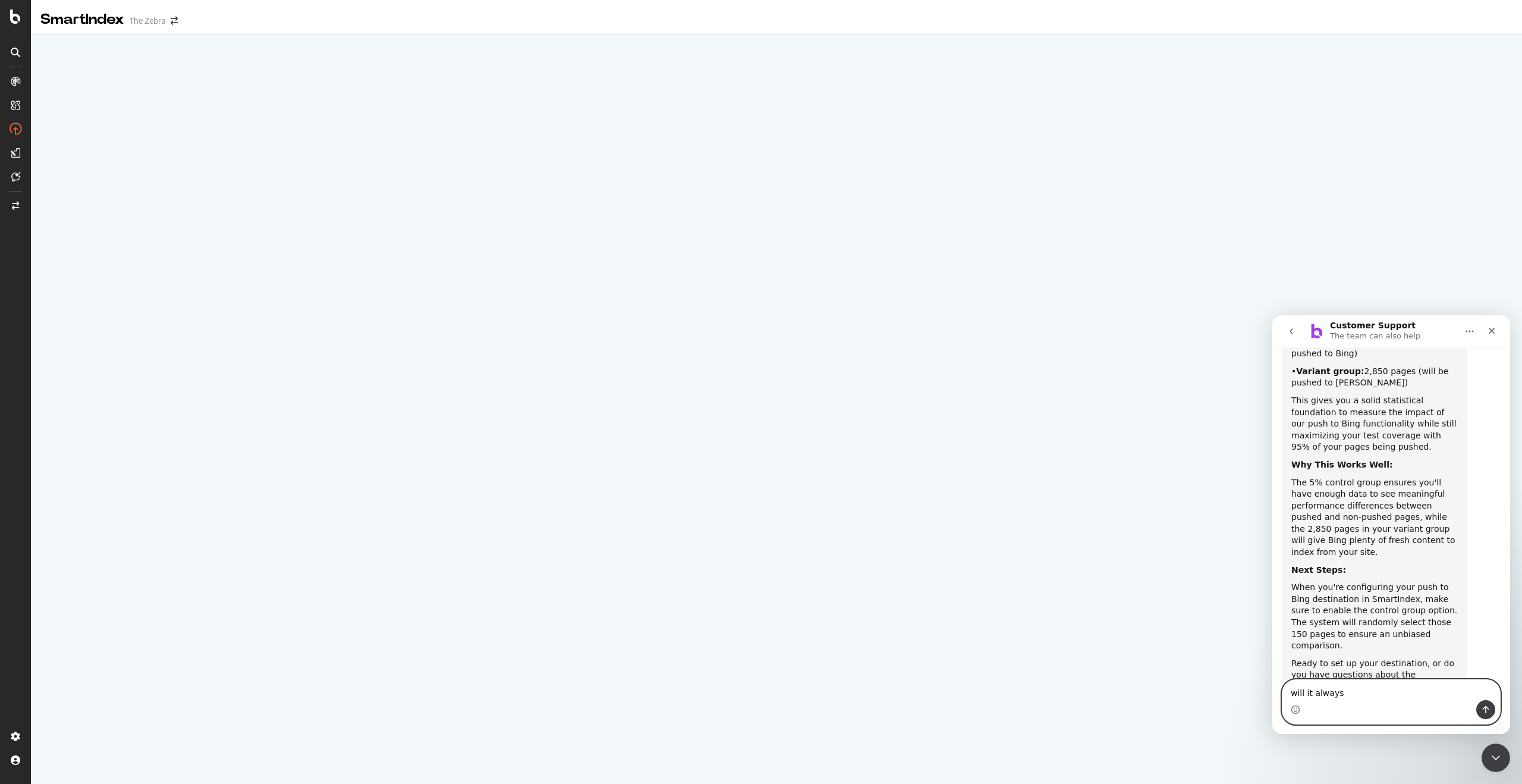
click at [1328, 689] on textarea "will it always" at bounding box center [1391, 690] width 217 height 20
type textarea "ok but what if my home page gets included"
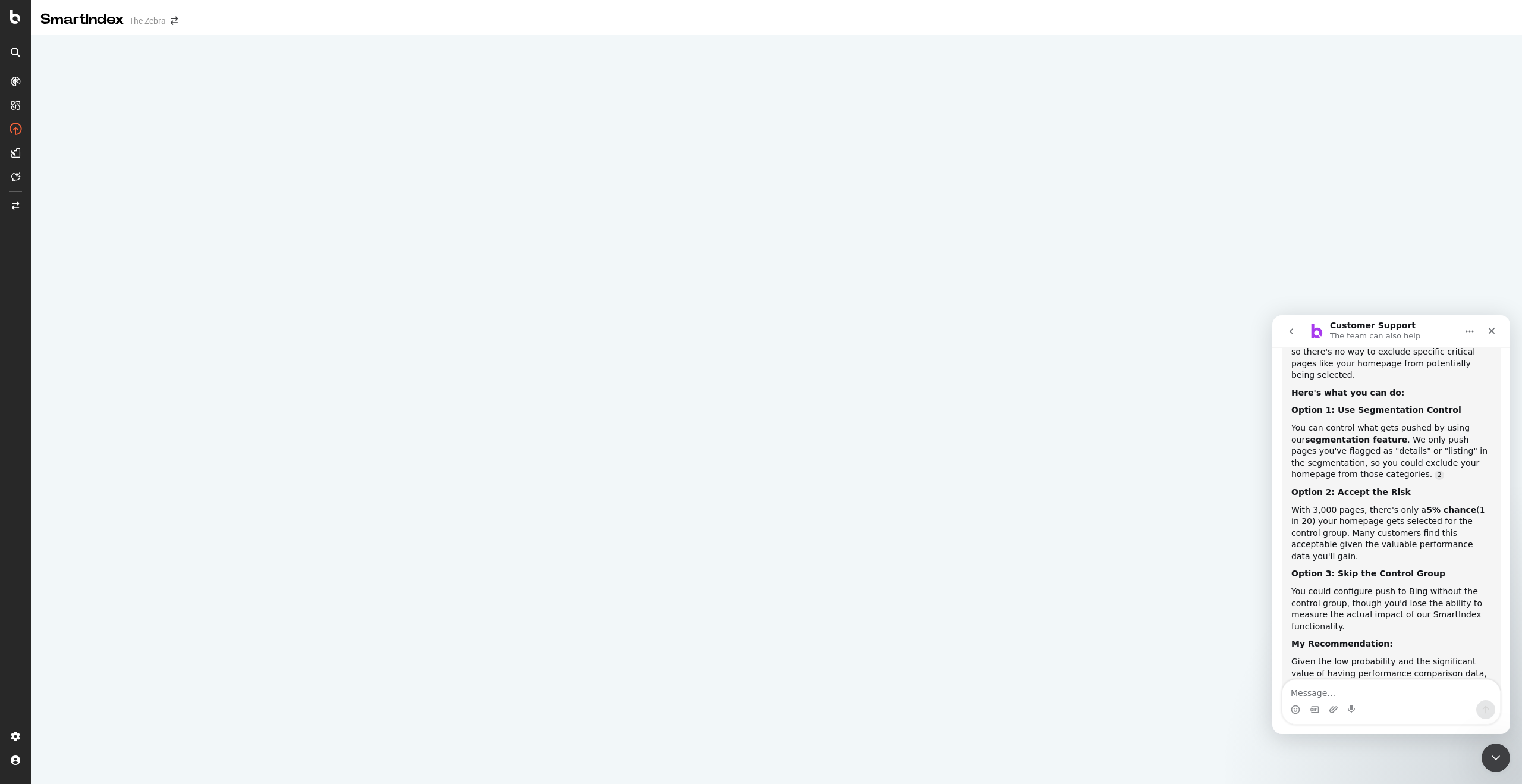
scroll to position [1117, 0]
drag, startPoint x: 1386, startPoint y: 448, endPoint x: 1404, endPoint y: 471, distance: 29.2
click at [1404, 500] on div "With 3,000 pages, there's only a 5% chance (1 in 20) your homepage gets selecte…" at bounding box center [1391, 529] width 200 height 58
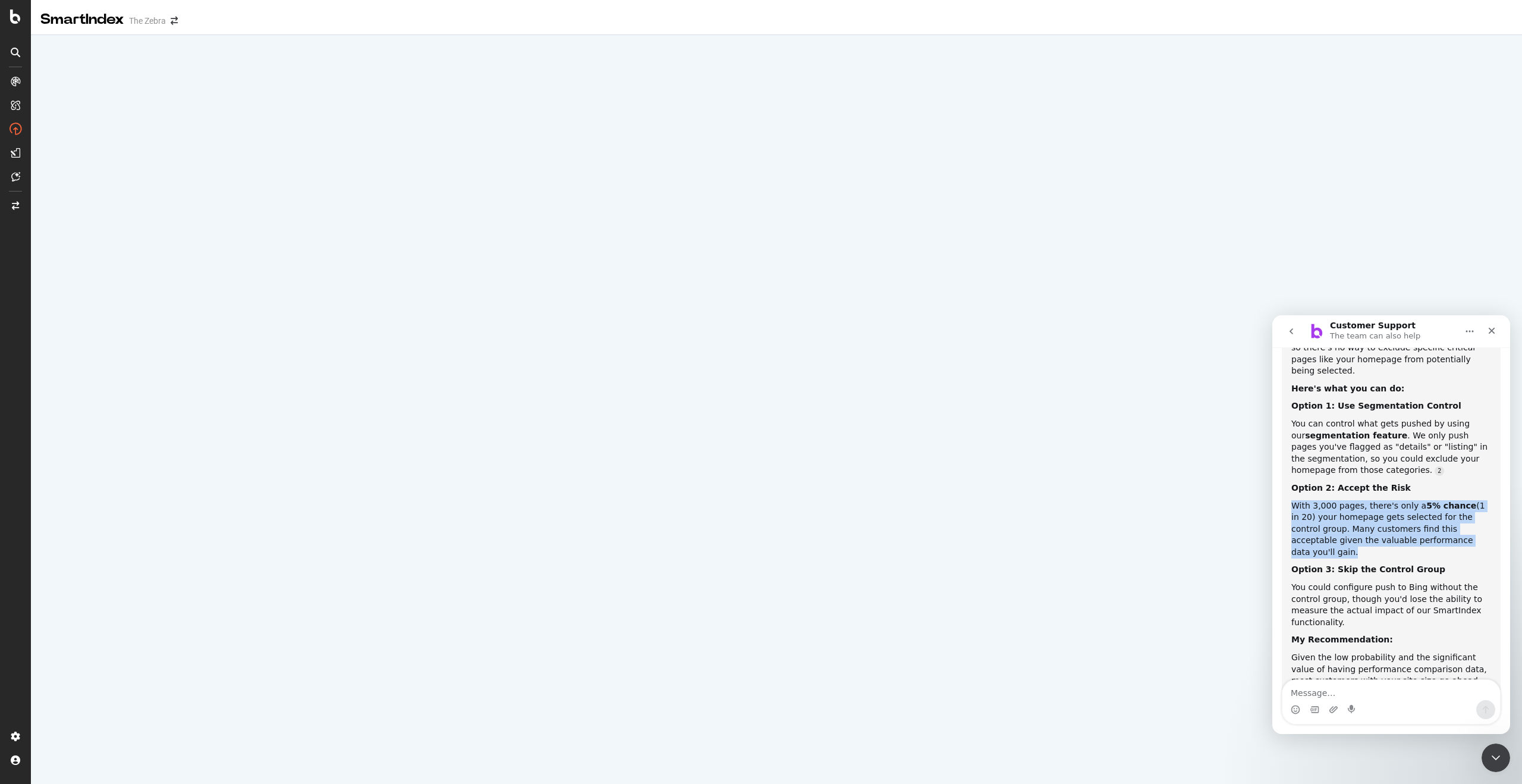
click at [1404, 500] on div "With 3,000 pages, there's only a 5% chance (1 in 20) your homepage gets selecte…" at bounding box center [1391, 529] width 200 height 58
click at [1307, 696] on textarea "Message…" at bounding box center [1391, 690] width 217 height 20
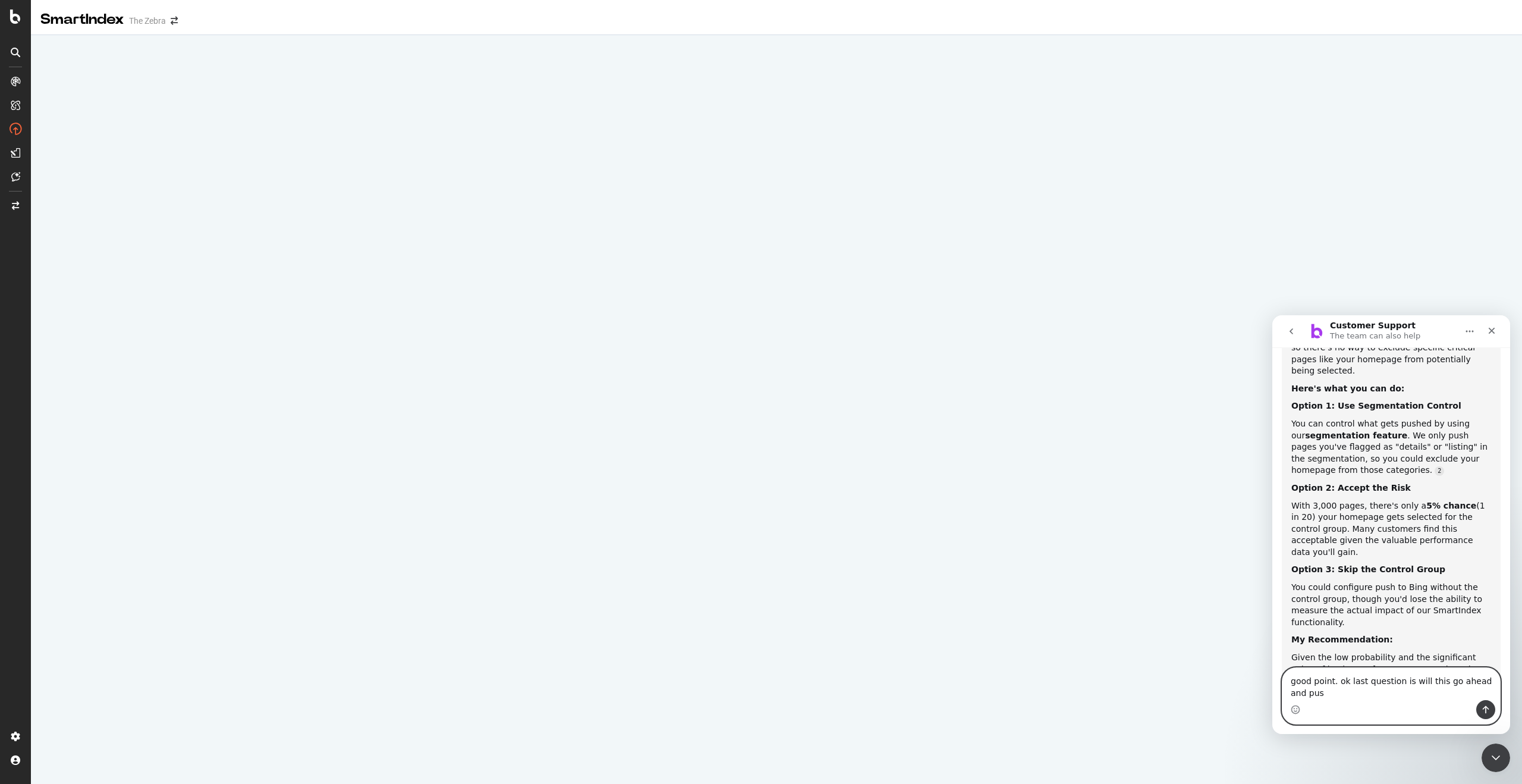
scroll to position [1129, 0]
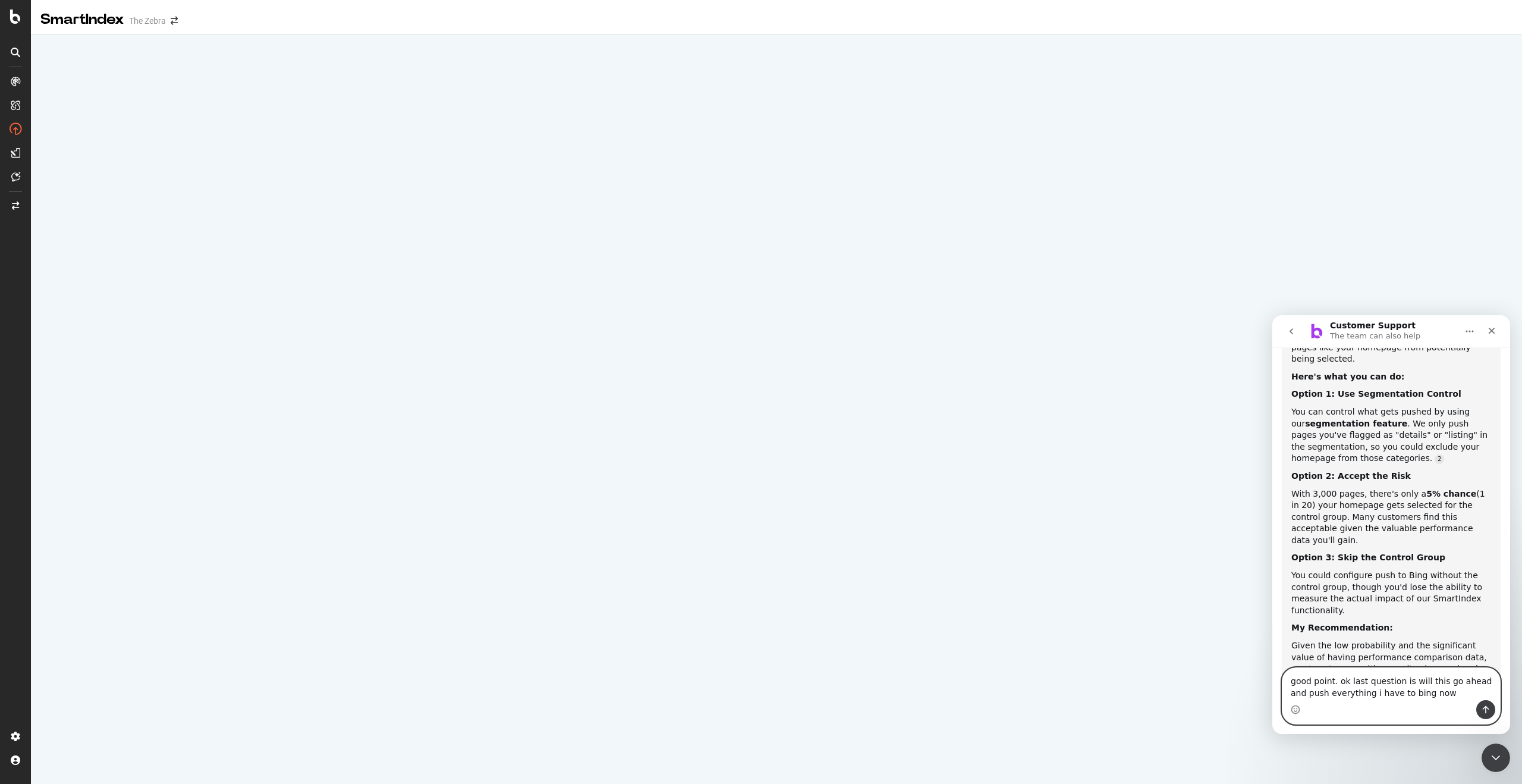
type textarea "good point. ok last question is will this go ahead and push everything i have t…"
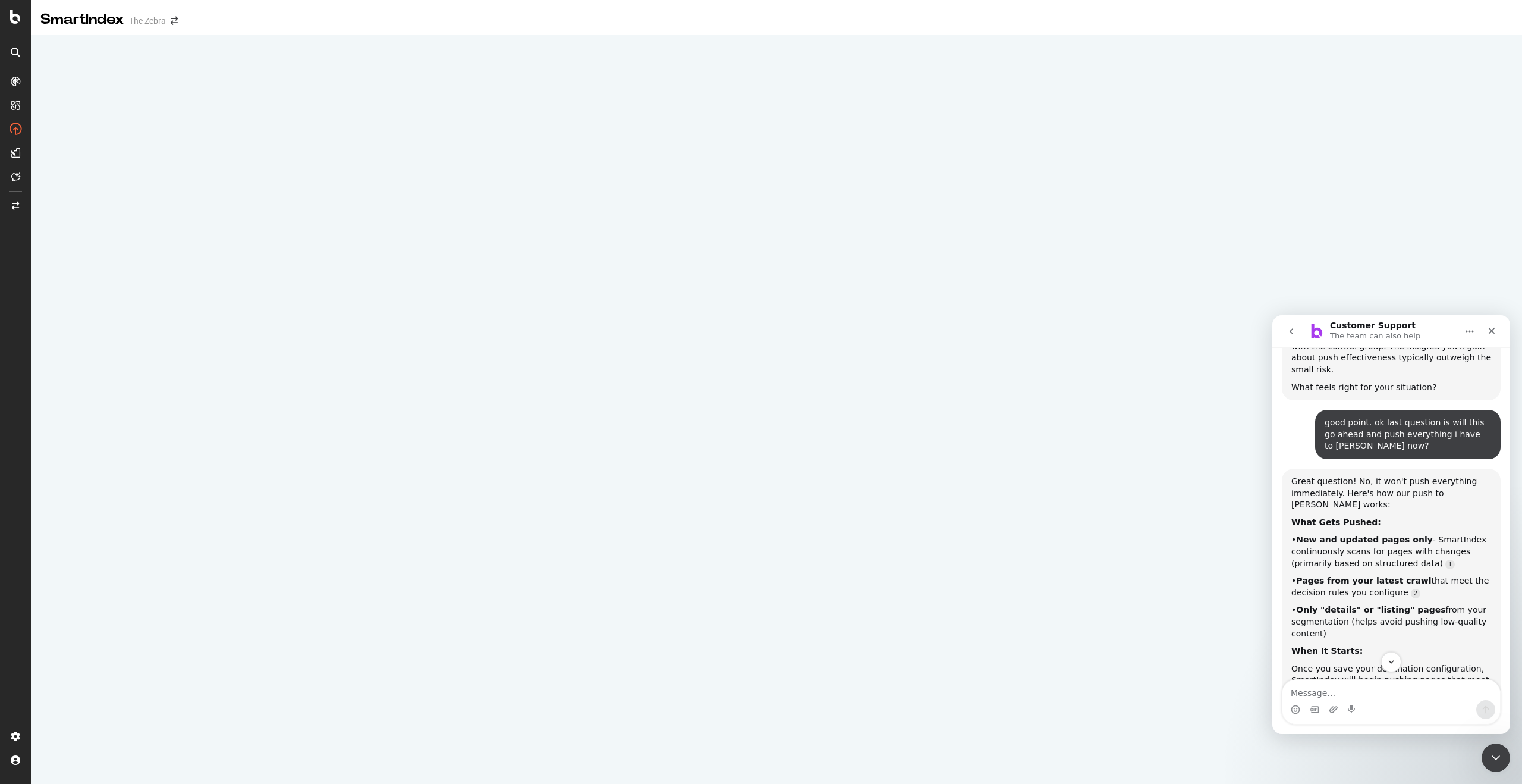
scroll to position [1464, 0]
click at [1321, 691] on textarea "Message…" at bounding box center [1391, 690] width 217 height 20
type textarea "how many days should I do for force push"
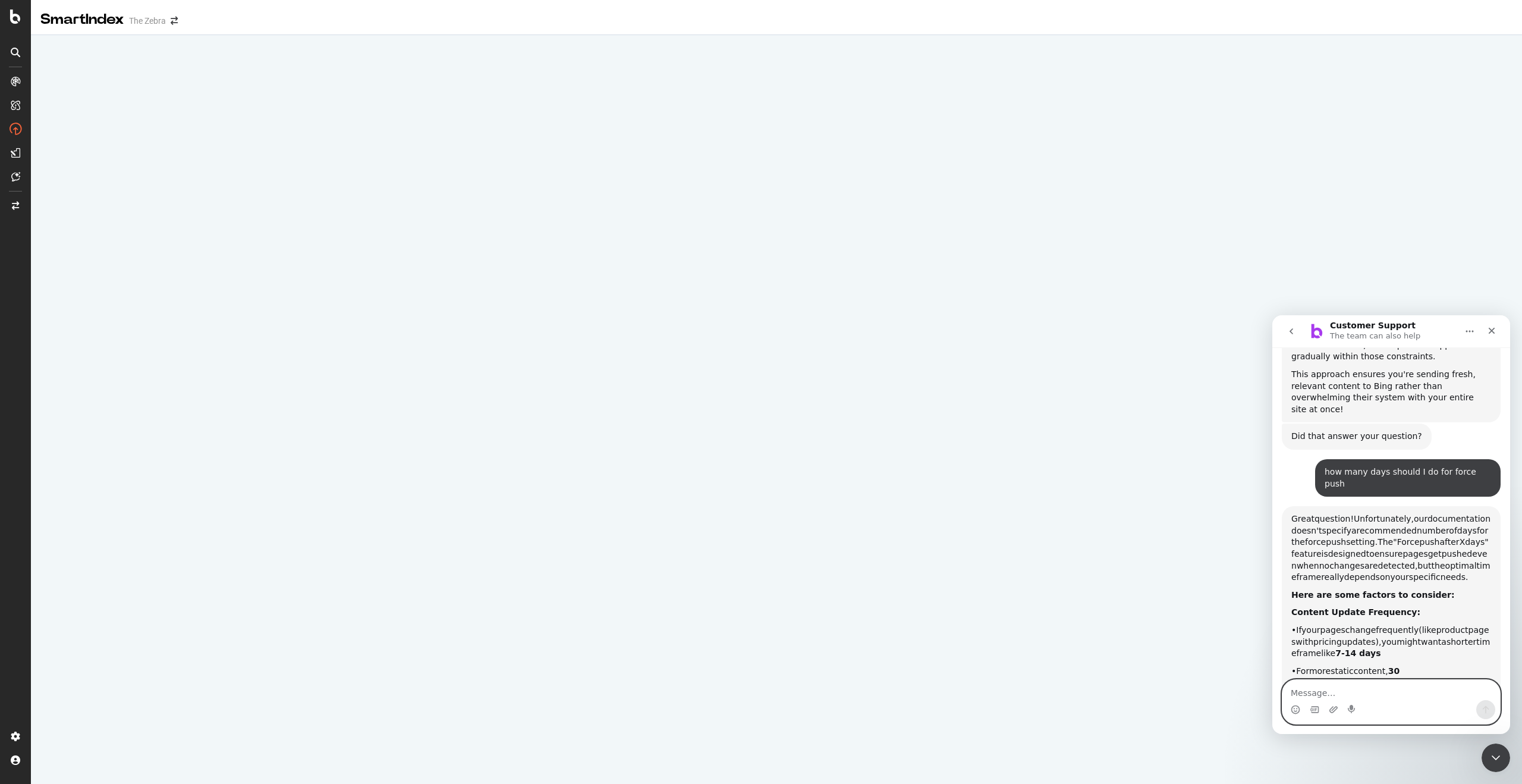
scroll to position [1975, 0]
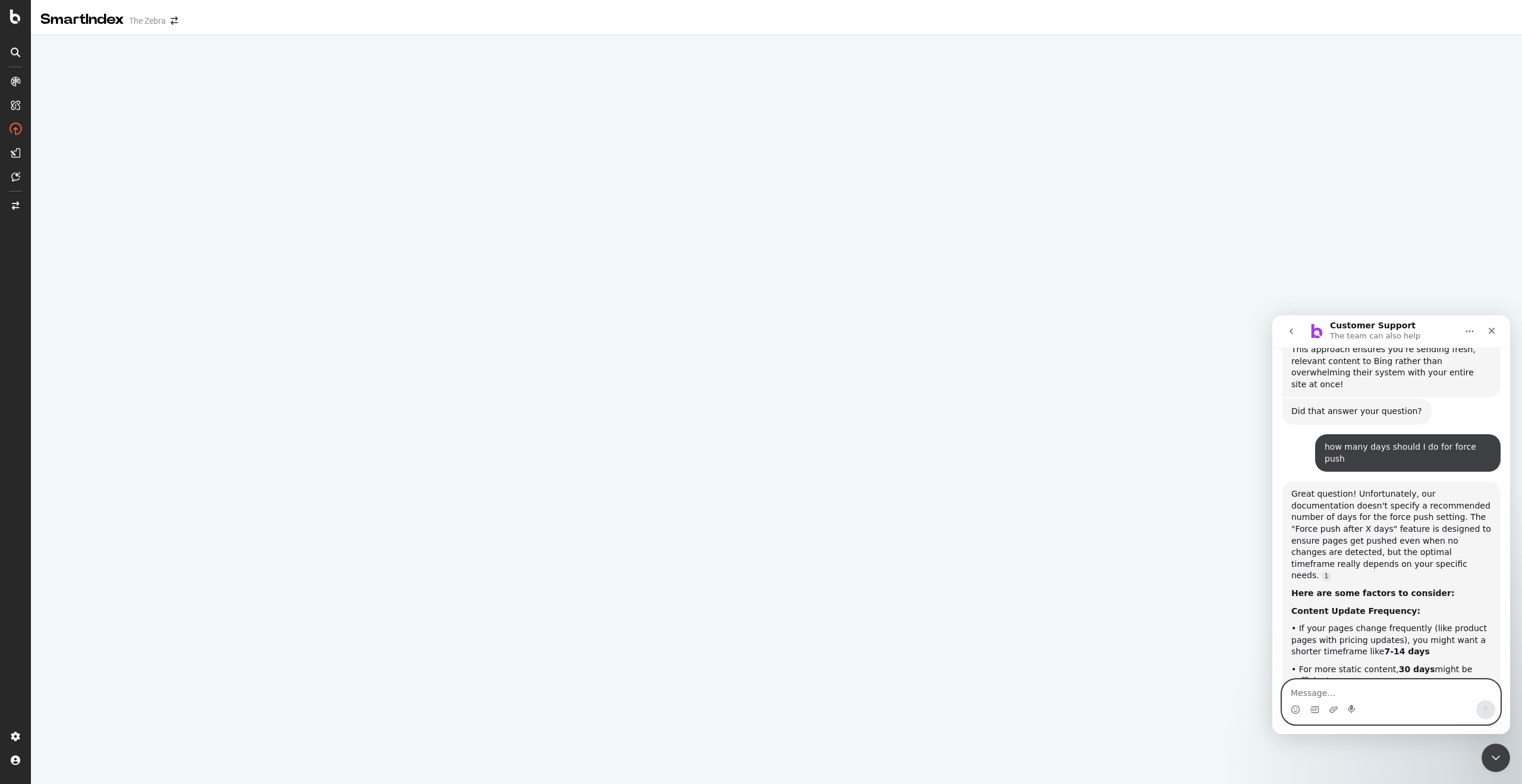
click at [1343, 694] on textarea "Message…" at bounding box center [1391, 690] width 217 height 20
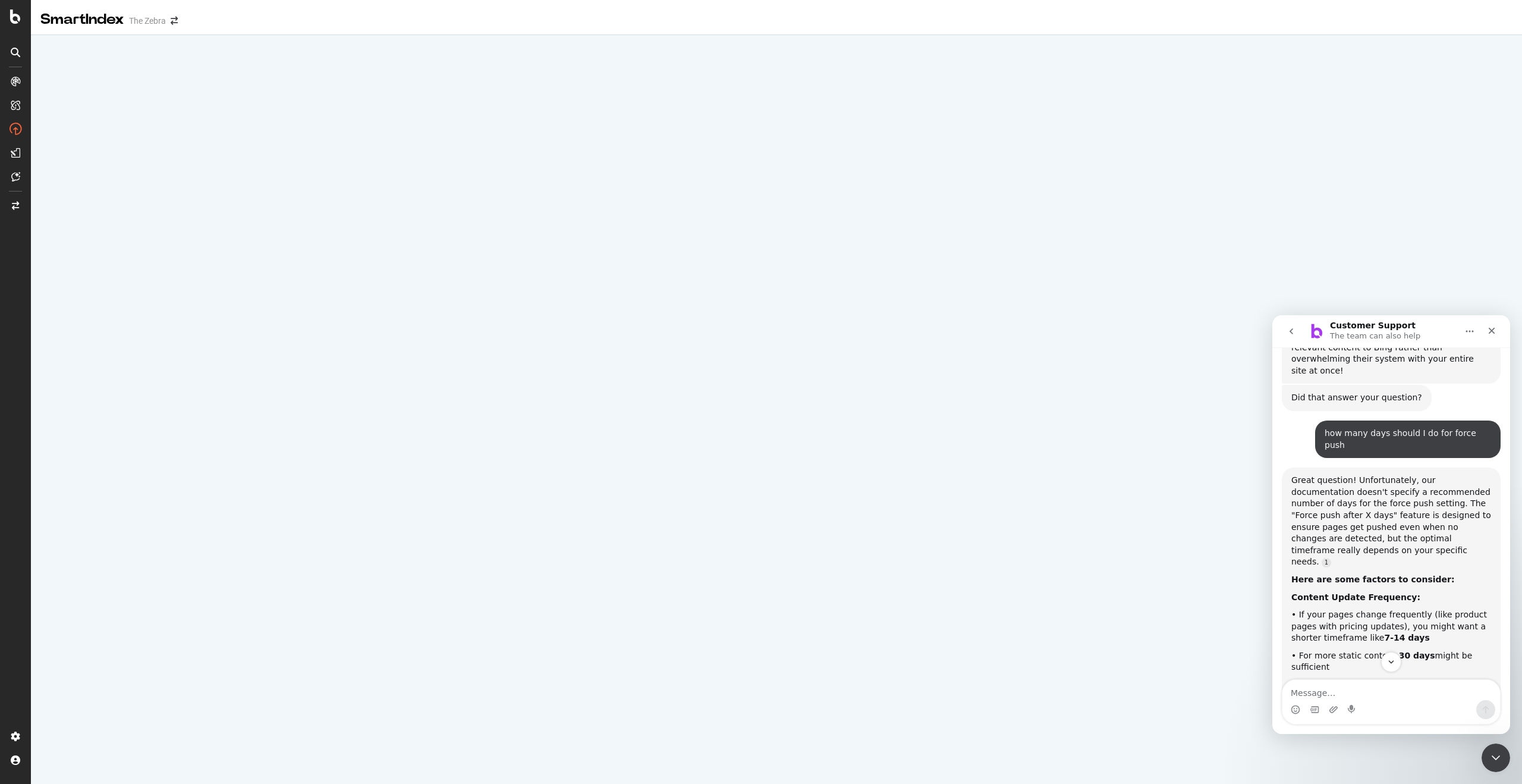
scroll to position [1996, 0]
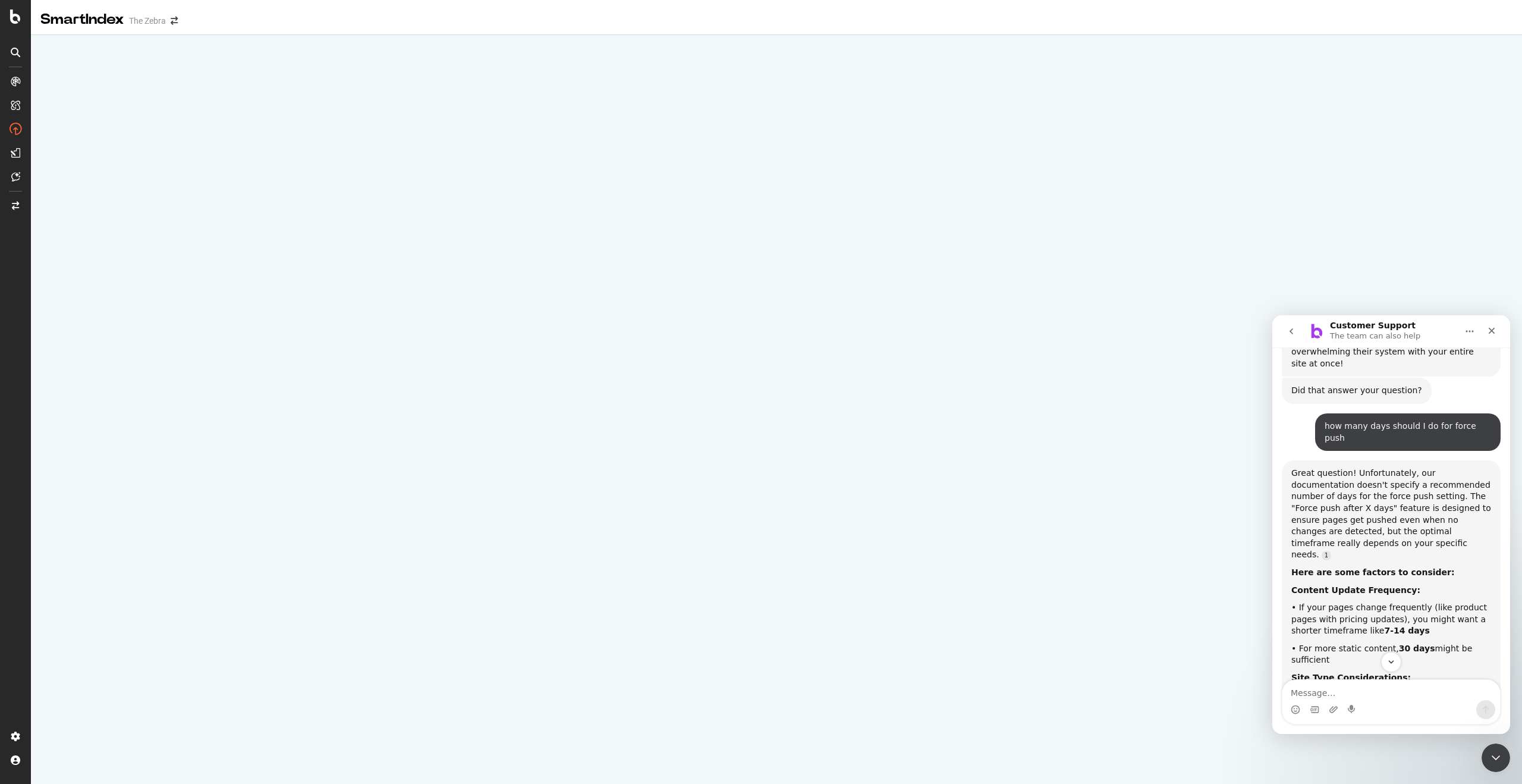
click at [1347, 701] on div "Intercom messenger" at bounding box center [1391, 709] width 217 height 19
click at [1345, 696] on textarea "Message…" at bounding box center [1391, 690] width 217 height 20
type textarea "ok what if I want all pages pushed for the initial launch"
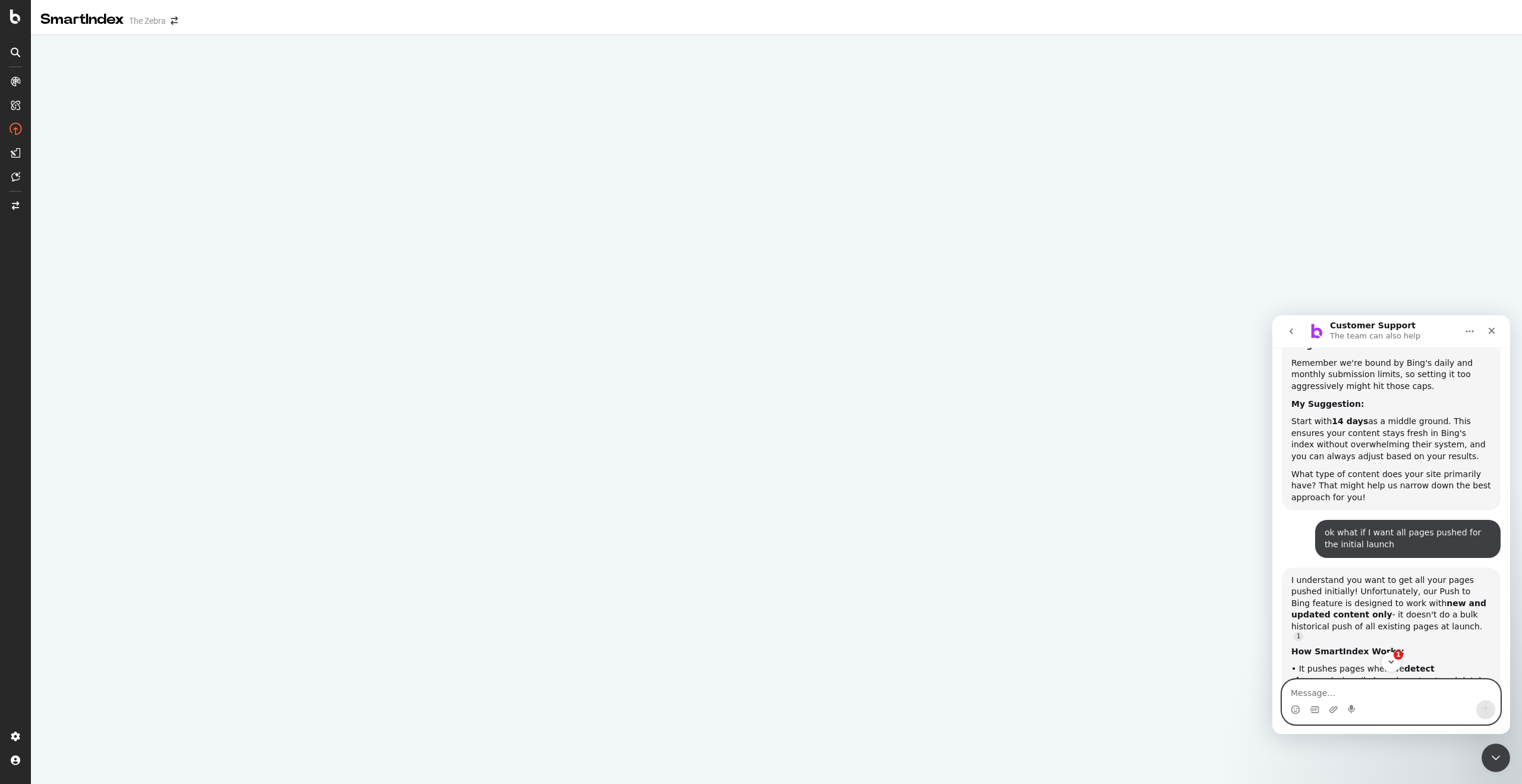
scroll to position [2429, 0]
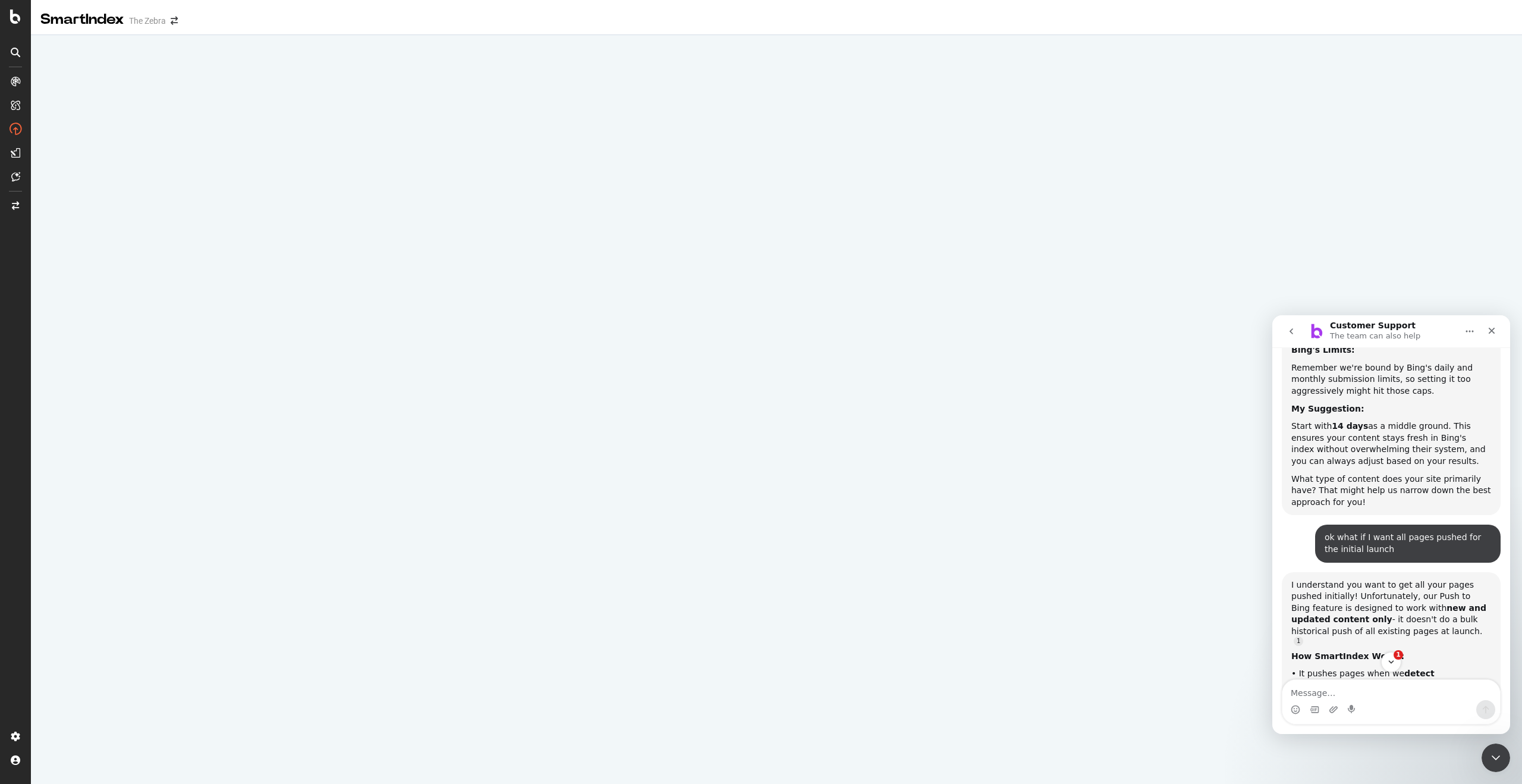
click at [1375, 668] on div "• It pushes pages when we detect changes (primarily based on structured data)" at bounding box center [1391, 680] width 200 height 24
click at [1368, 697] on b ""details" or "listing" pages" at bounding box center [1369, 707] width 153 height 21
click at [1328, 691] on textarea "Message…" at bounding box center [1391, 690] width 217 height 20
type textarea "what what are deatils and listing pages"
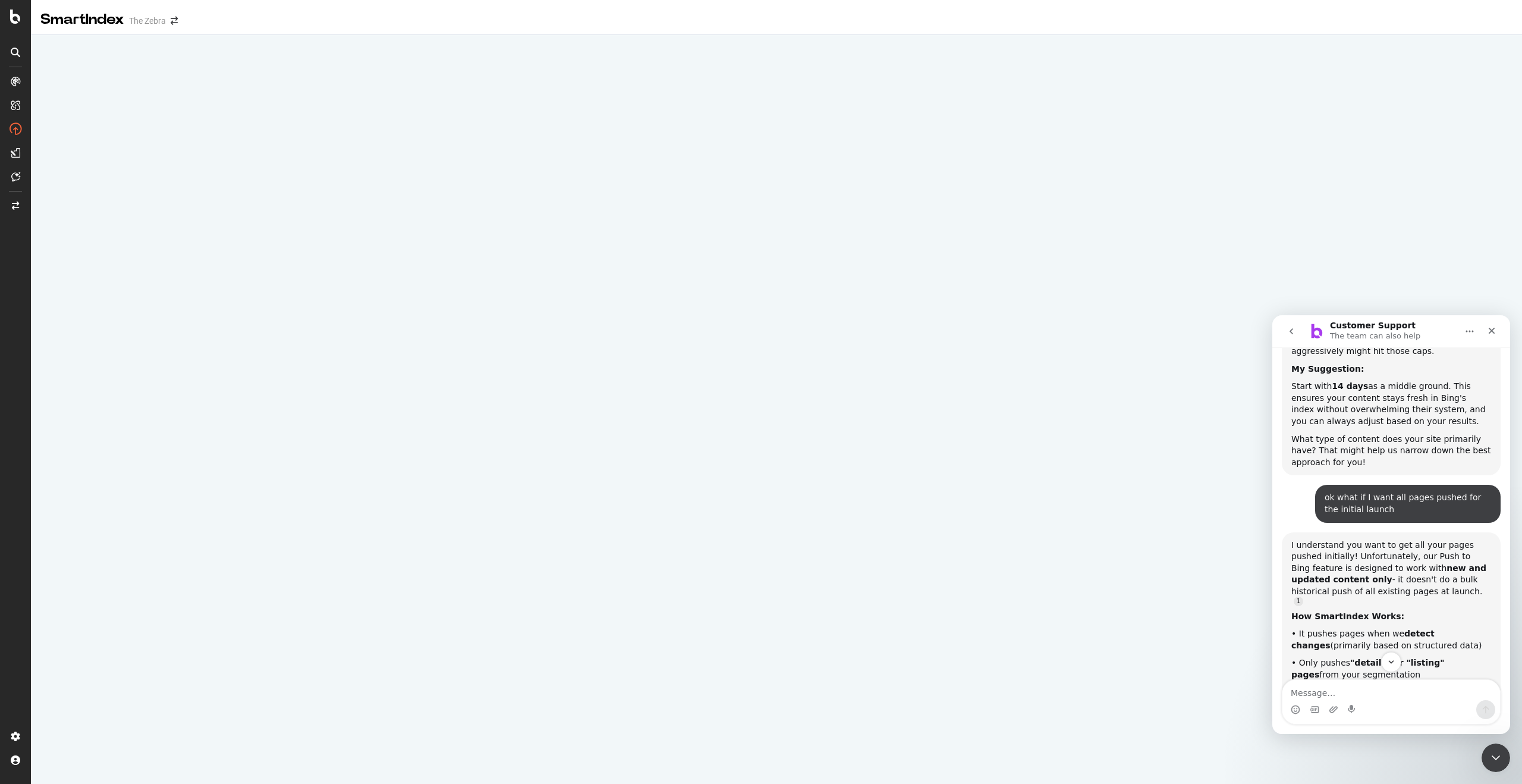
scroll to position [2627, 0]
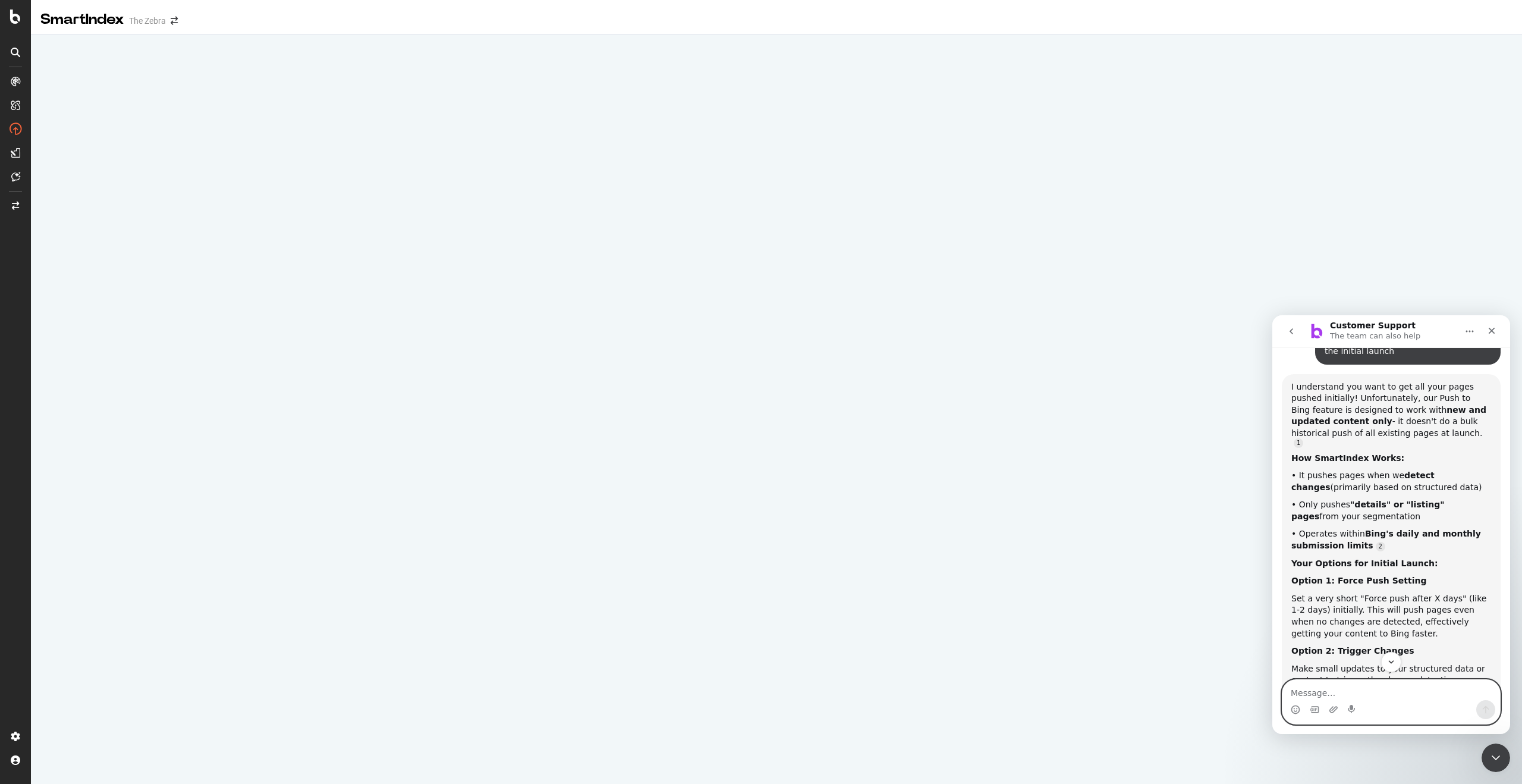
click at [1340, 696] on textarea "Message…" at bounding box center [1391, 690] width 217 height 20
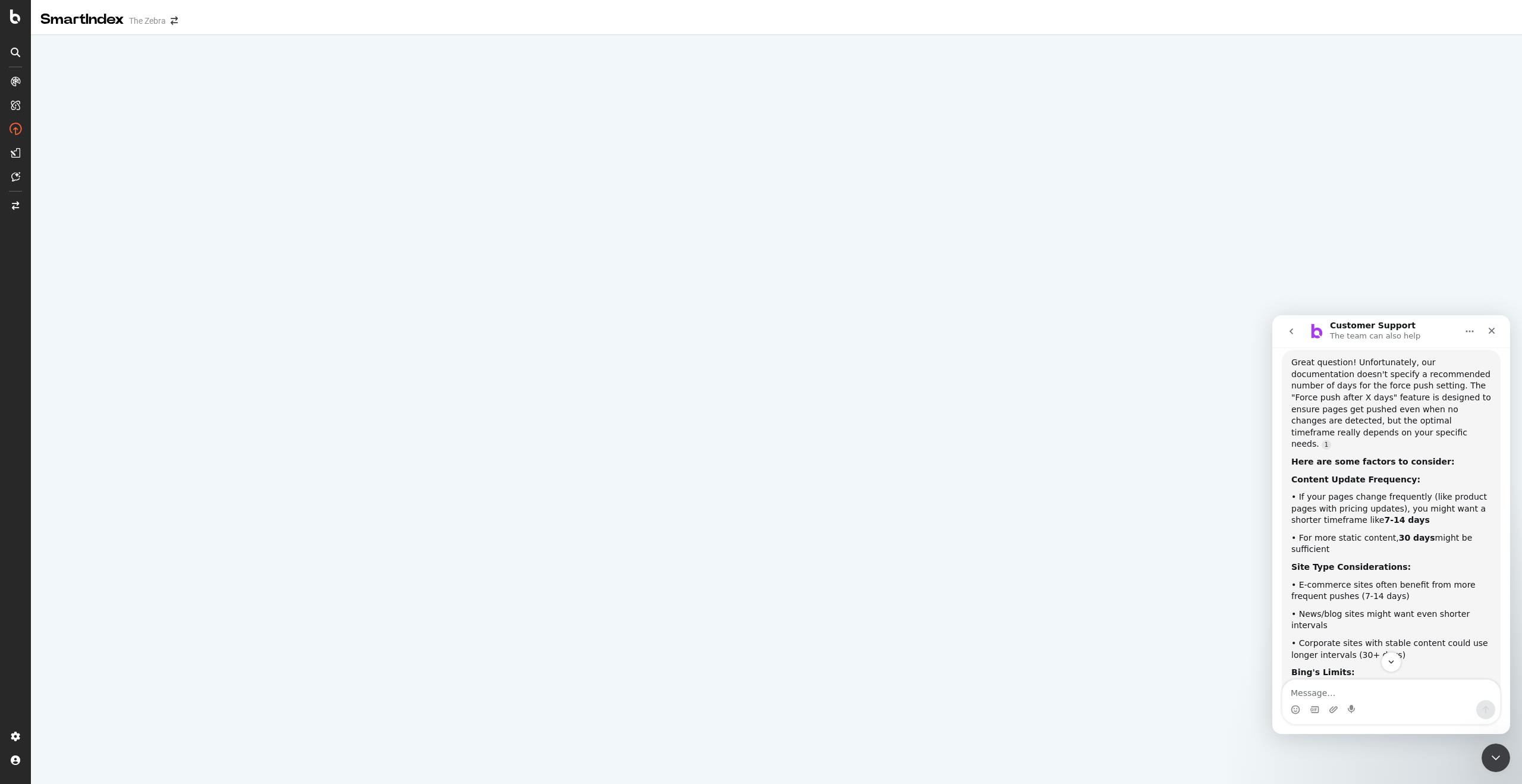
scroll to position [2152, 0]
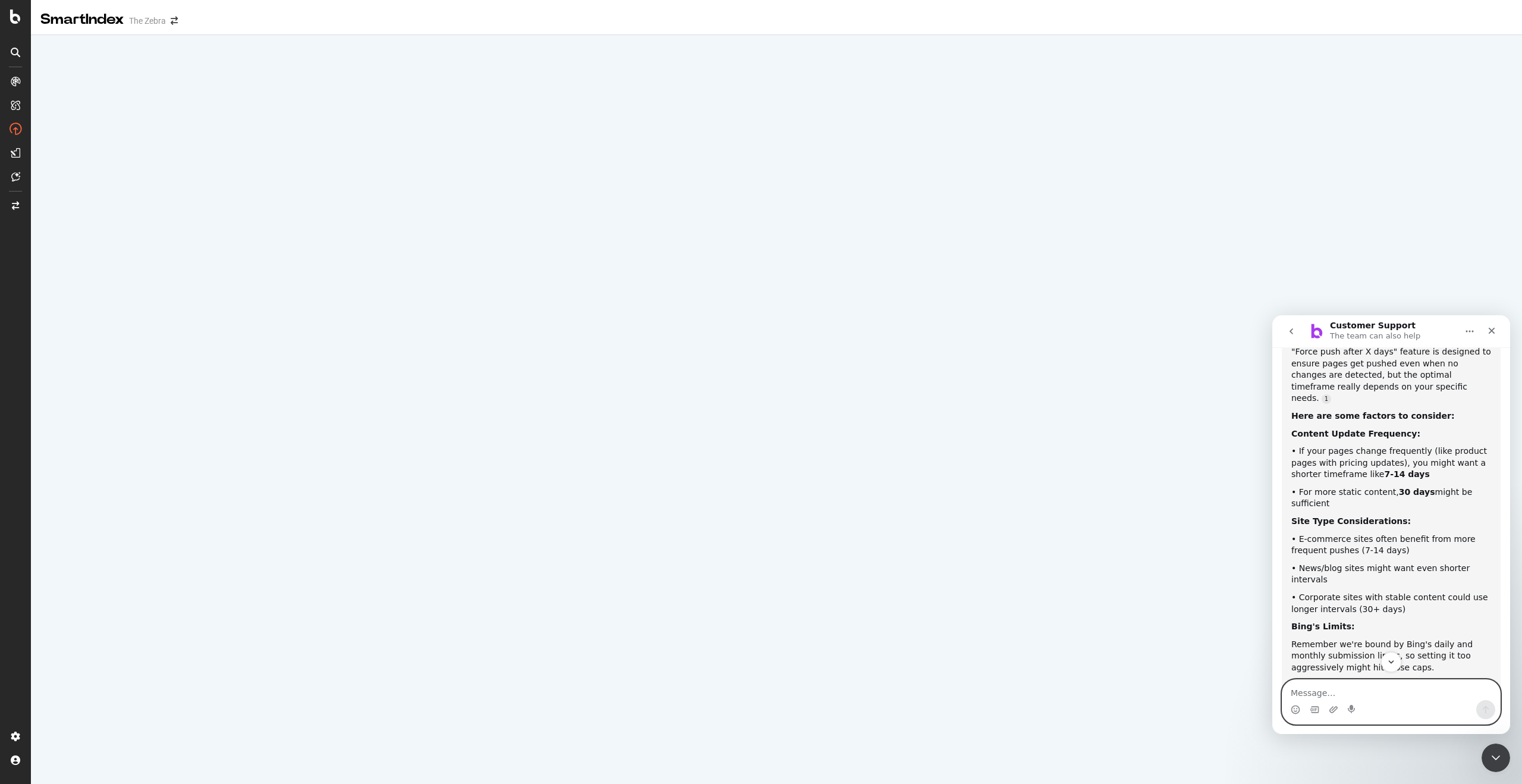
click at [1317, 693] on textarea "Message…" at bounding box center [1391, 690] width 217 height 20
type textarea "in terms of what kind of site and number of days force push, we are car insuran…"
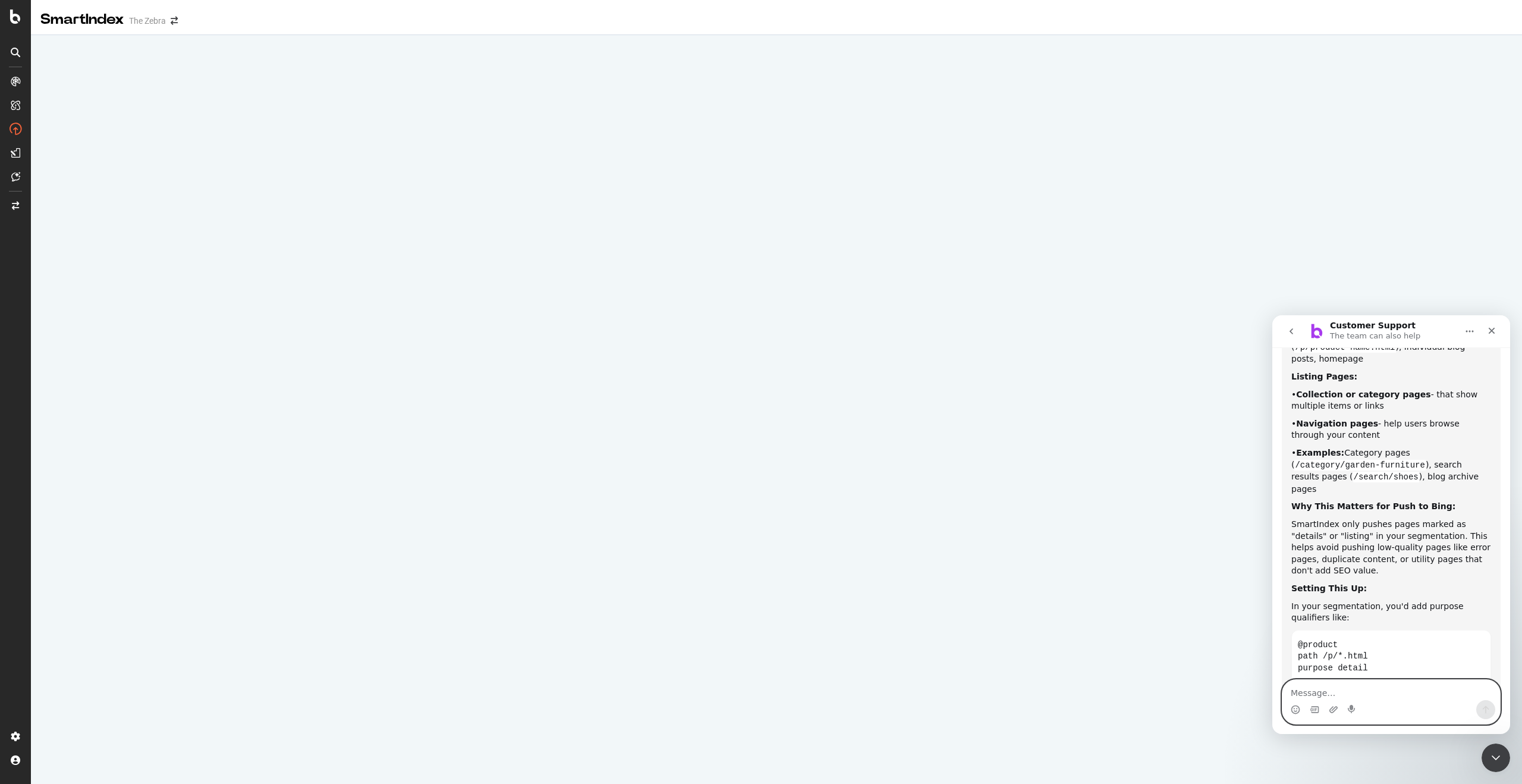
scroll to position [3367, 0]
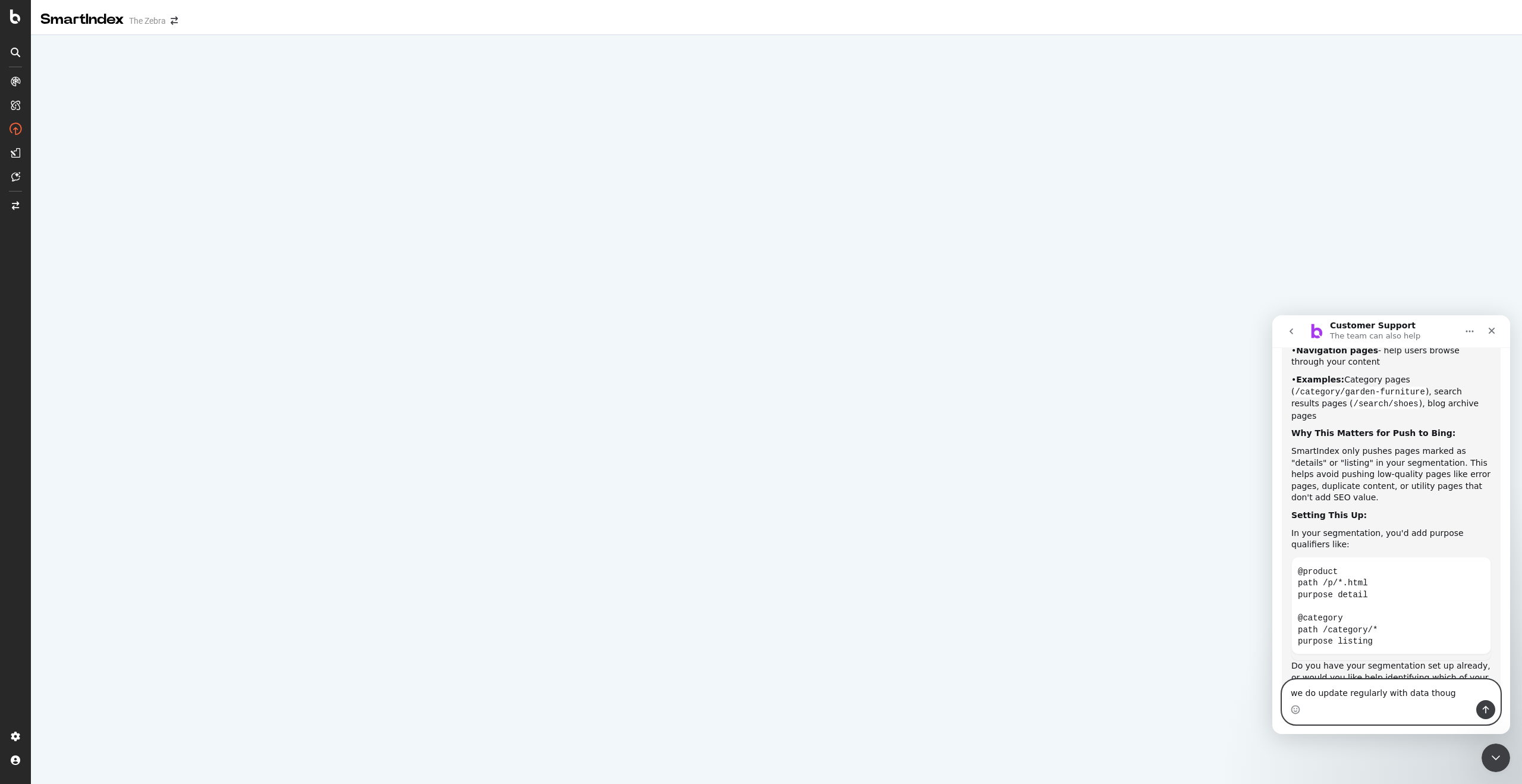
type textarea "we do update regularly with data though"
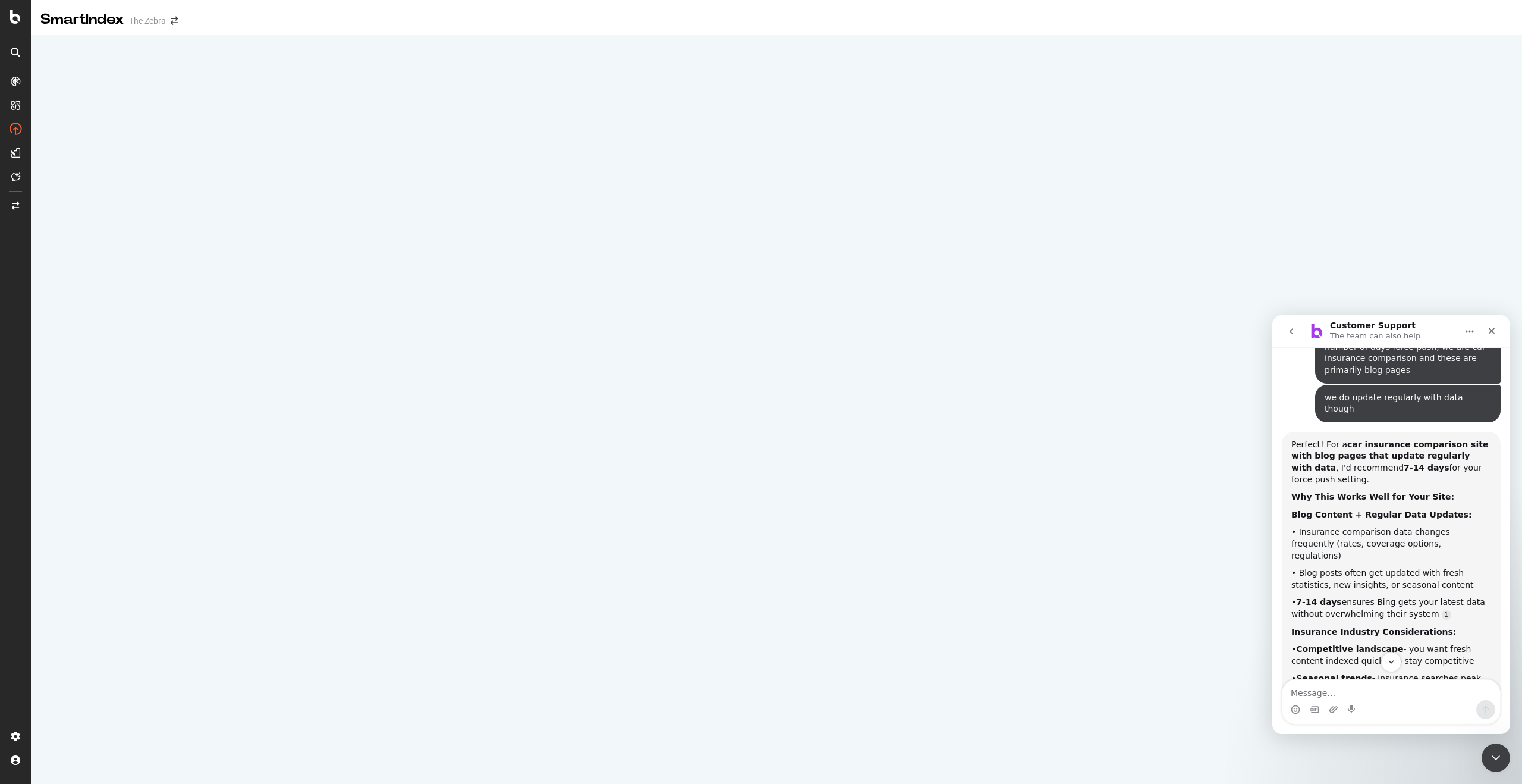
scroll to position [3771, 0]
